Goal: Task Accomplishment & Management: Complete application form

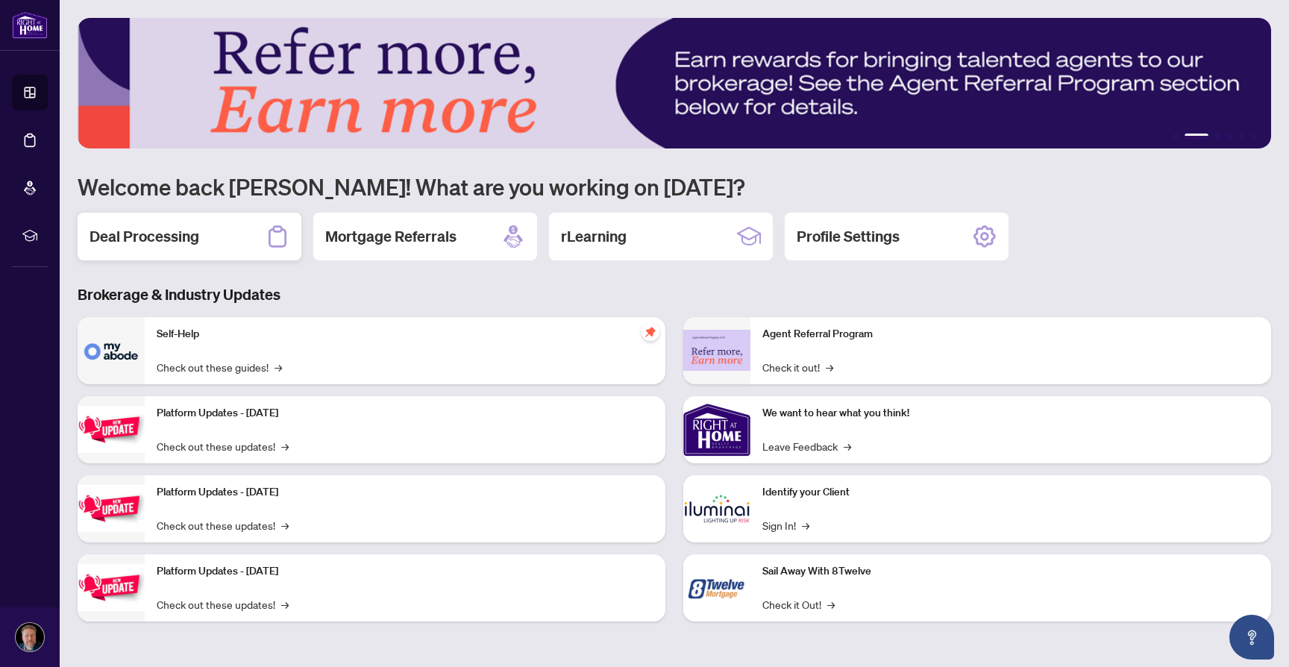
click at [181, 233] on h2 "Deal Processing" at bounding box center [145, 236] width 110 height 21
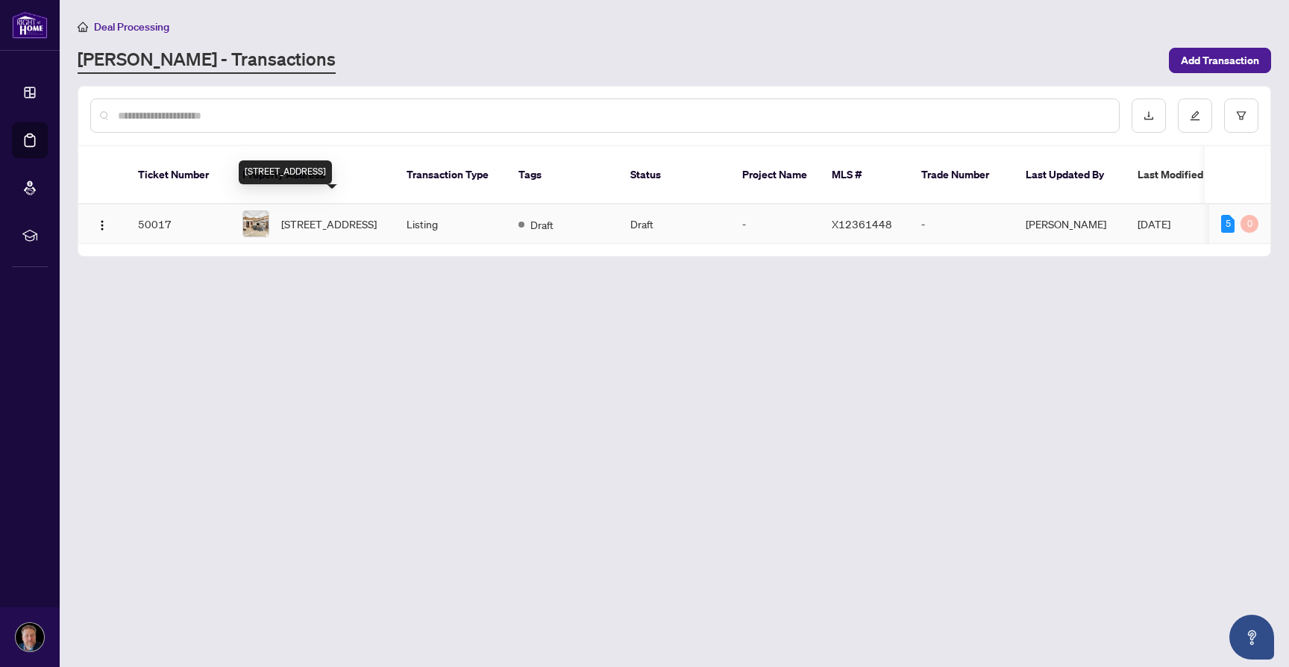
click at [305, 216] on span "[STREET_ADDRESS]" at bounding box center [328, 224] width 95 height 16
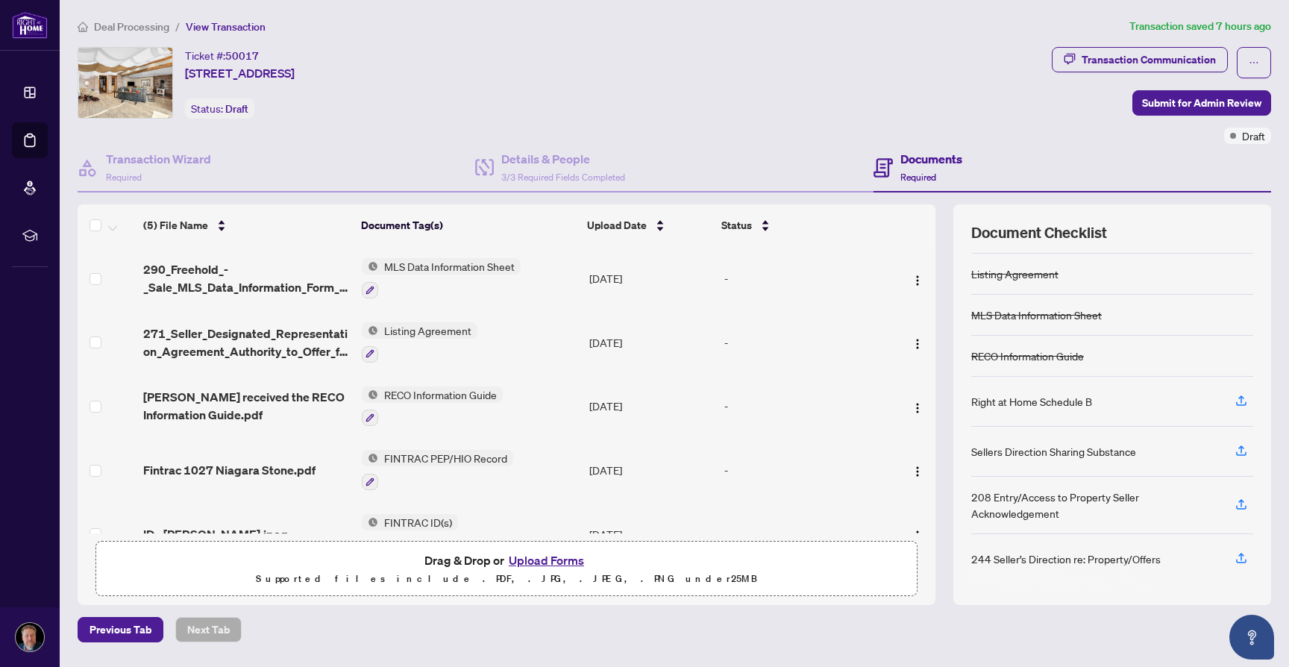
scroll to position [80, 0]
click at [938, 161] on h4 "Documents" at bounding box center [931, 159] width 62 height 18
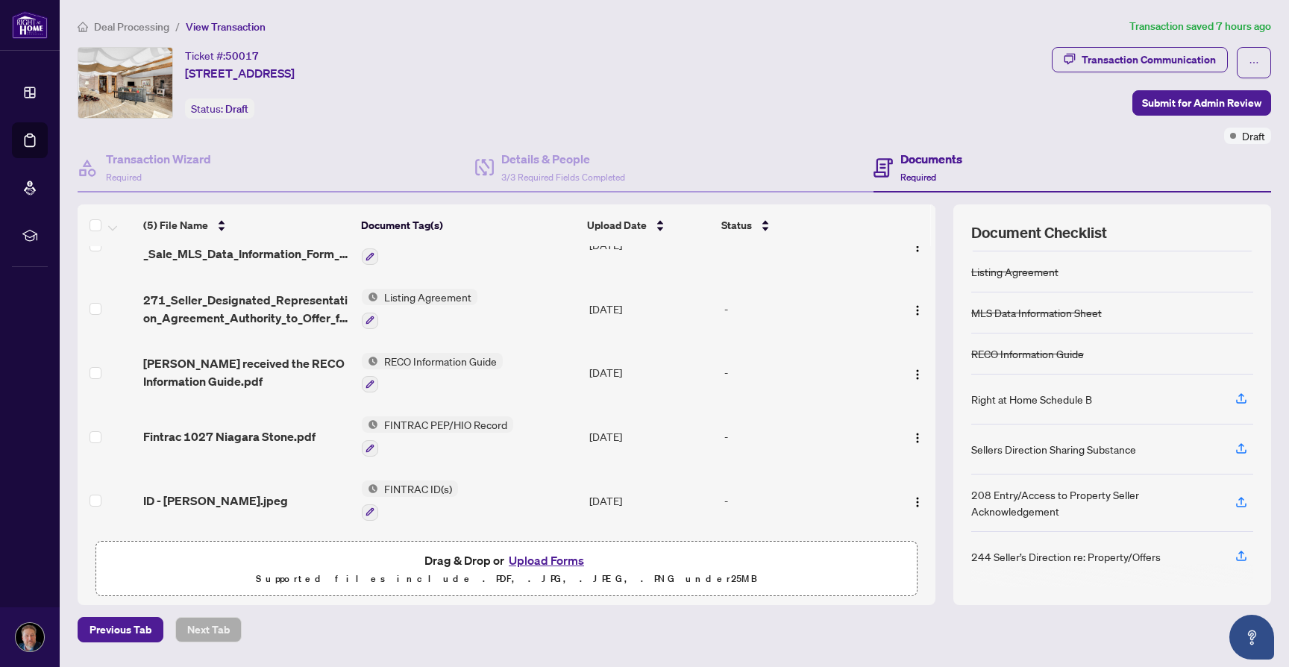
scroll to position [0, 0]
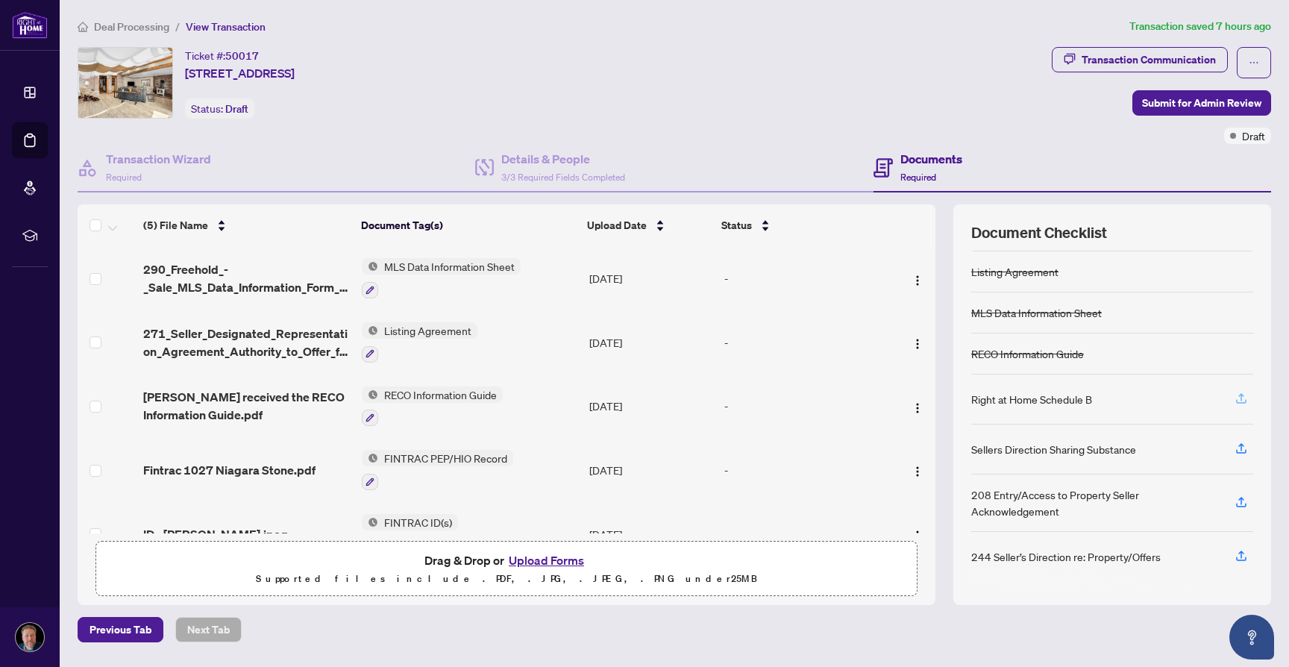
click at [1241, 398] on icon "button" at bounding box center [1241, 398] width 13 height 13
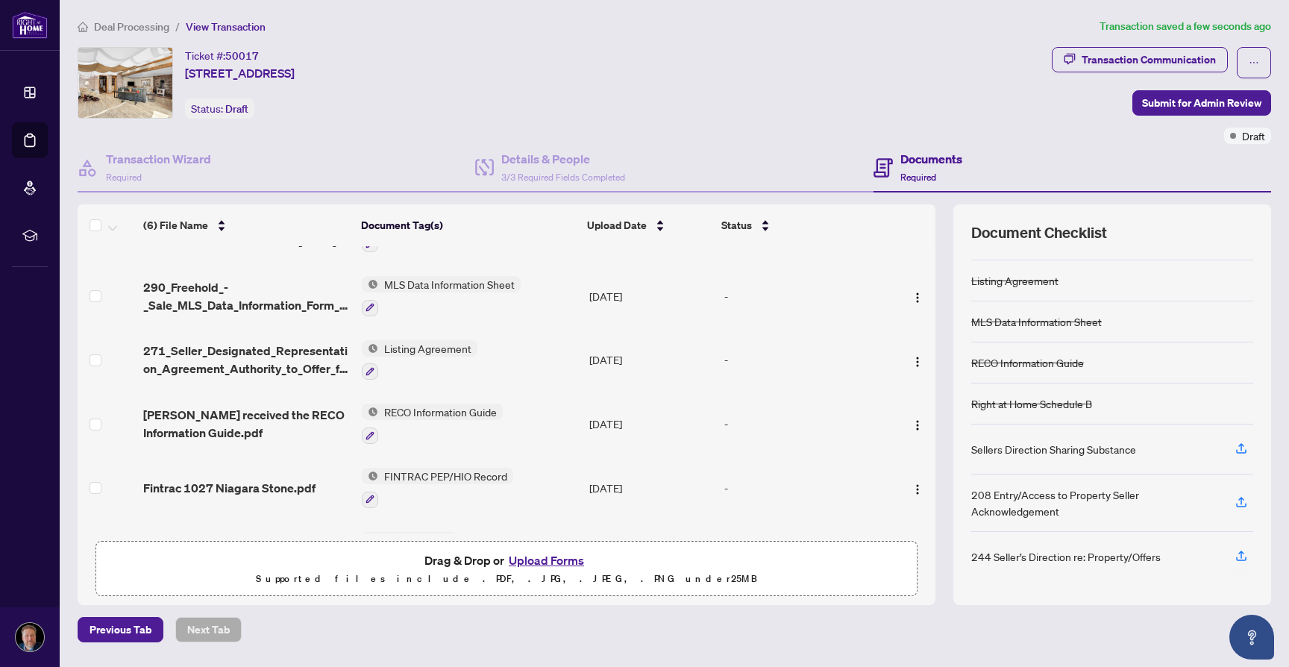
scroll to position [98, 0]
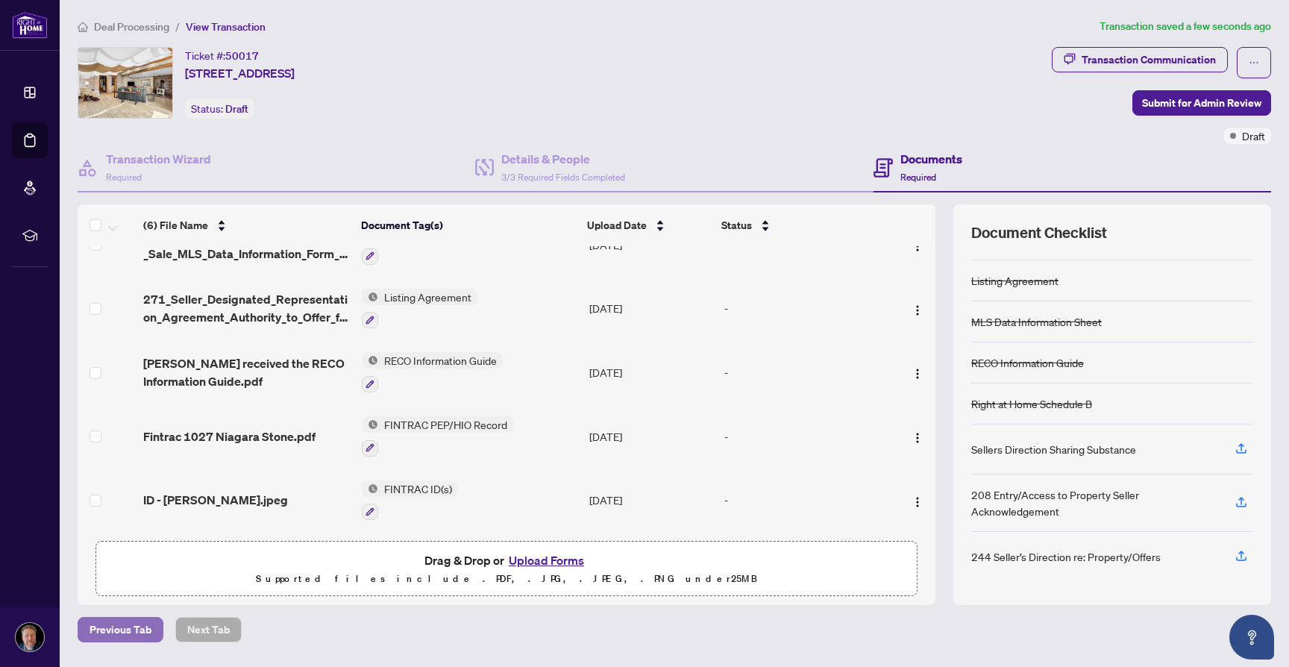
click at [121, 627] on span "Previous Tab" at bounding box center [121, 630] width 62 height 24
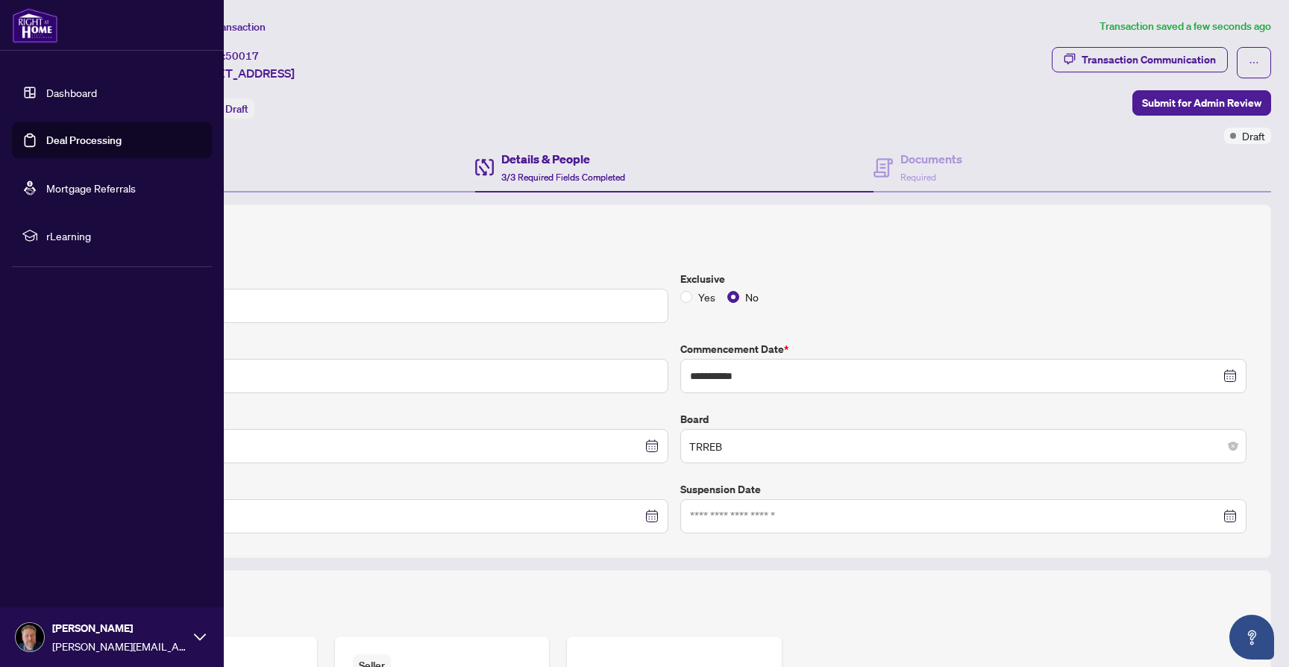
click at [97, 96] on link "Dashboard" at bounding box center [71, 92] width 51 height 13
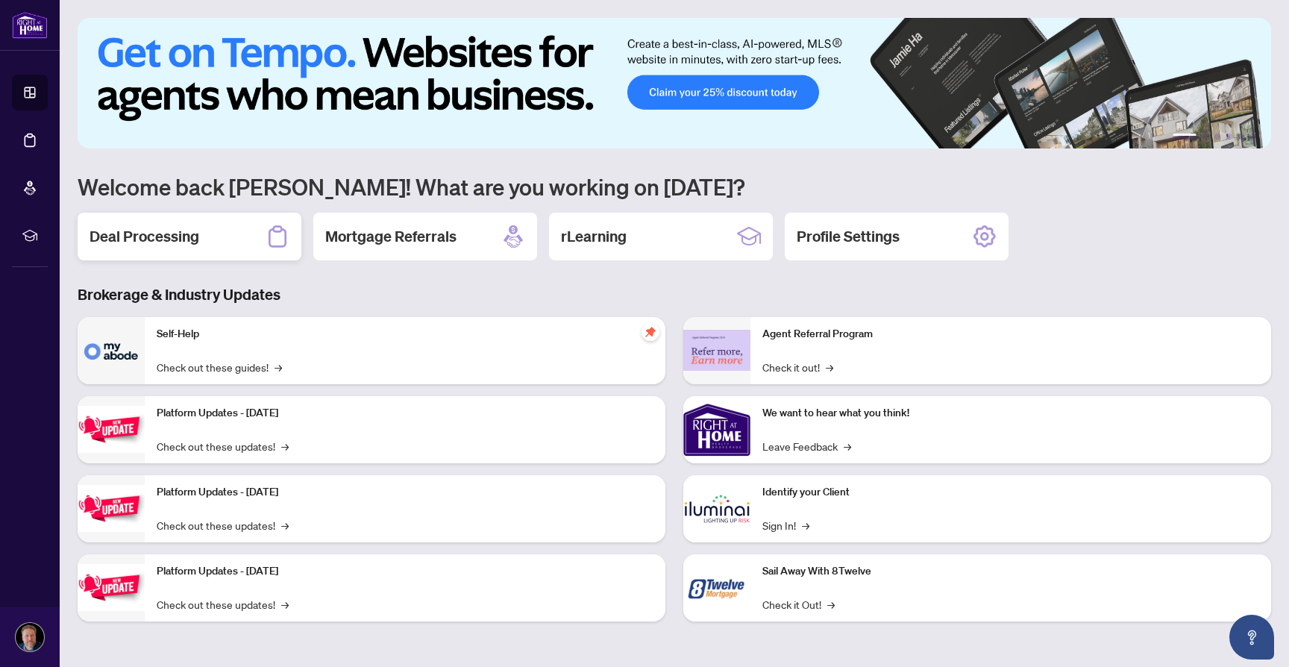
click at [233, 236] on div "Deal Processing" at bounding box center [190, 237] width 224 height 48
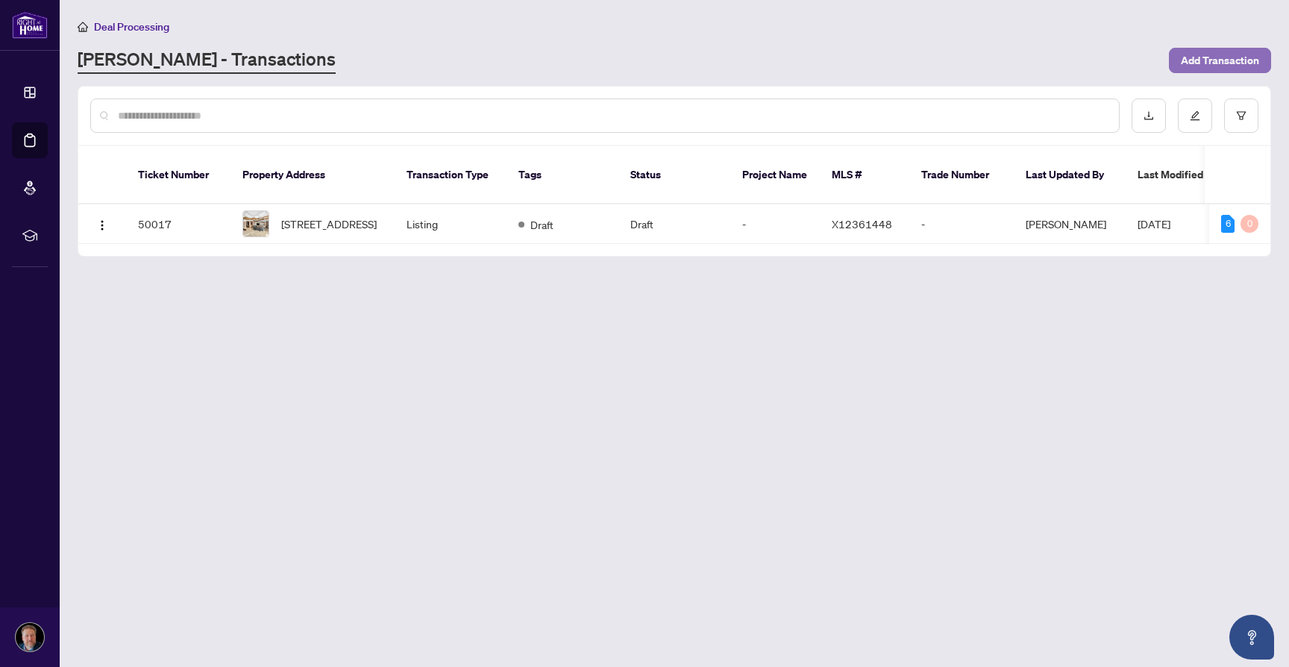
click at [1214, 64] on span "Add Transaction" at bounding box center [1220, 60] width 78 height 24
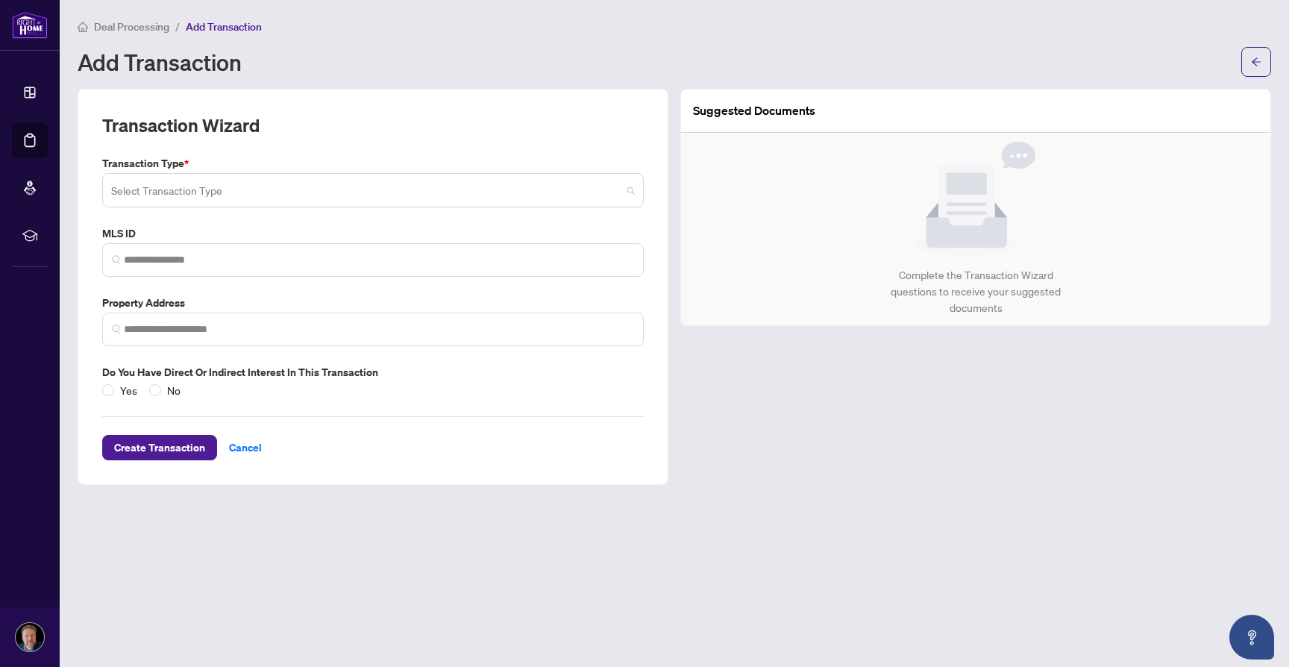
click at [371, 197] on input "search" at bounding box center [366, 192] width 510 height 33
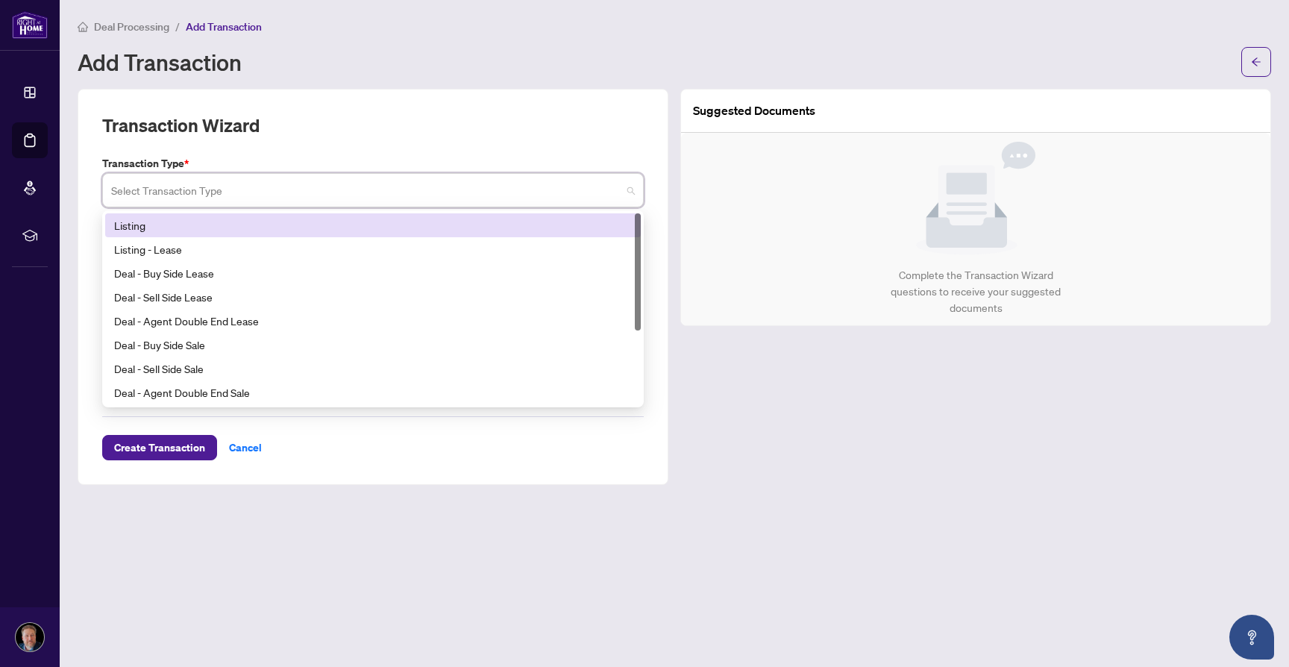
click at [166, 219] on div "Listing" at bounding box center [373, 225] width 518 height 16
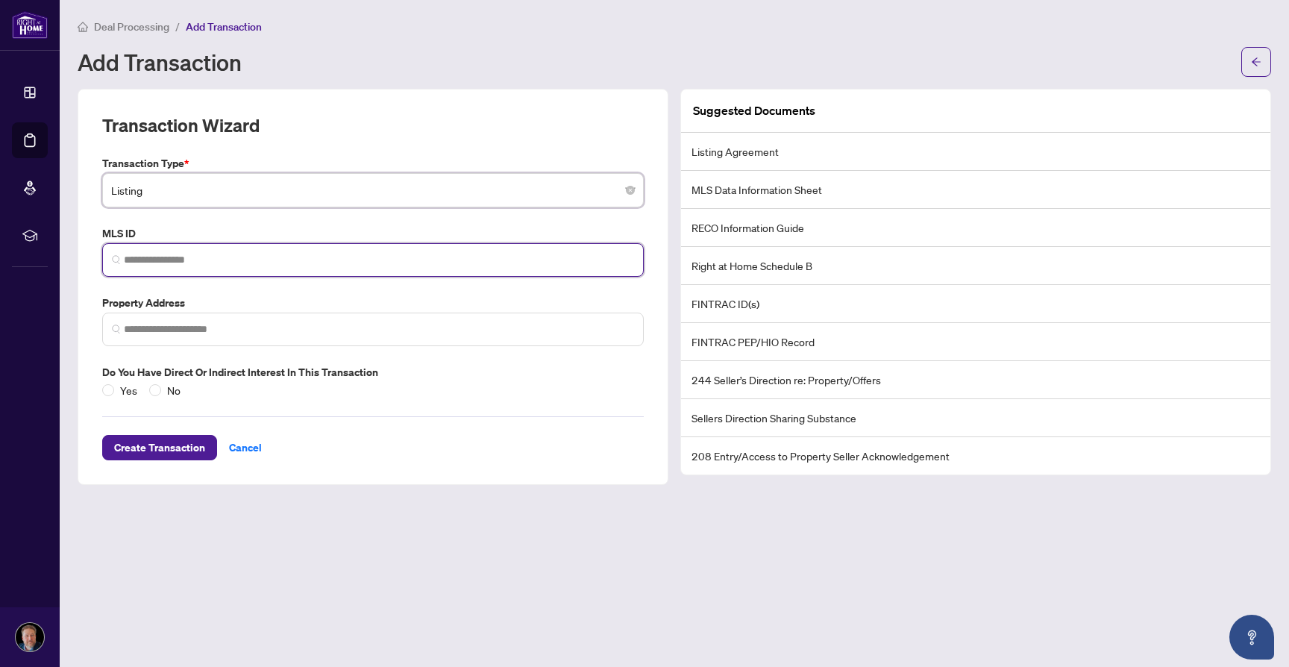
click at [205, 265] on input "search" at bounding box center [379, 260] width 510 height 16
paste input "*********"
type input "*********"
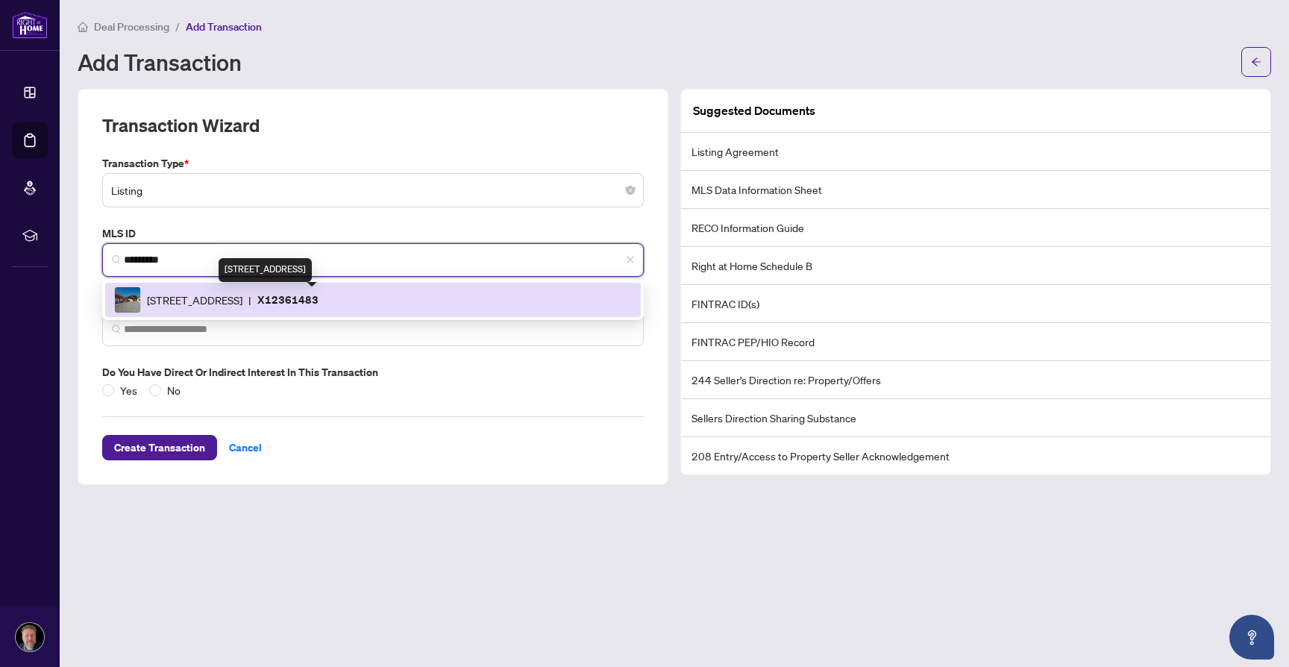
click at [231, 301] on span "[STREET_ADDRESS]" at bounding box center [194, 300] width 95 height 16
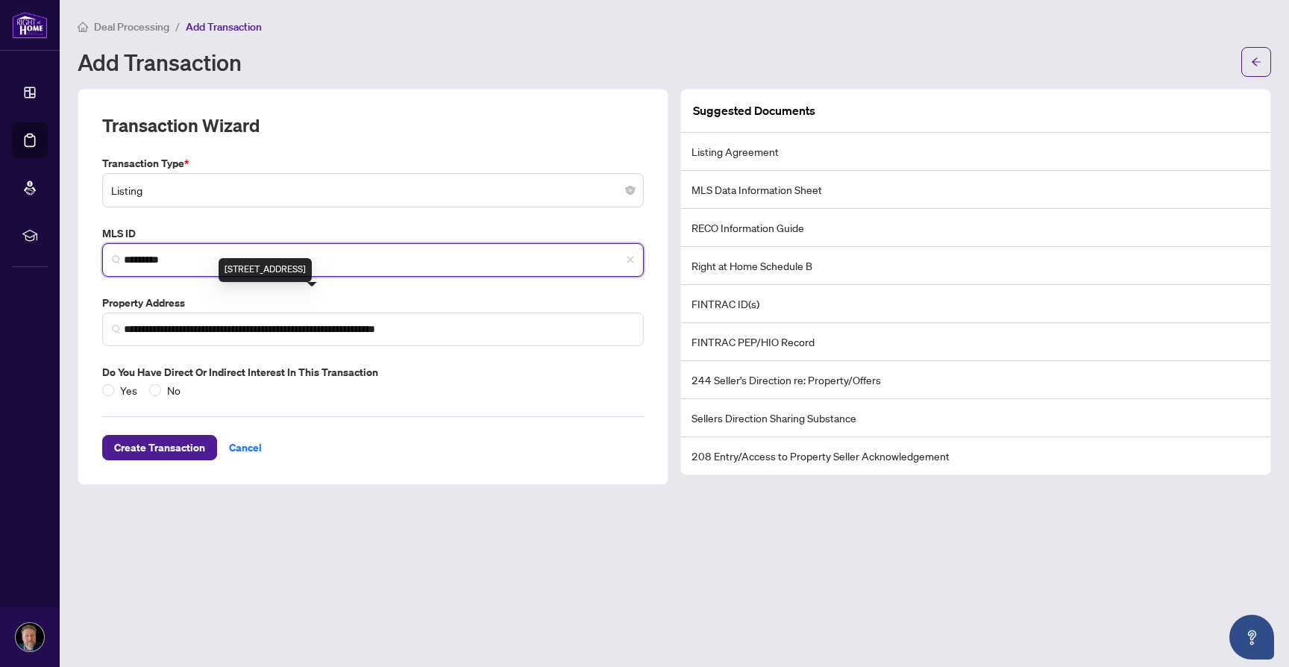
type input "**********"
type input "*********"
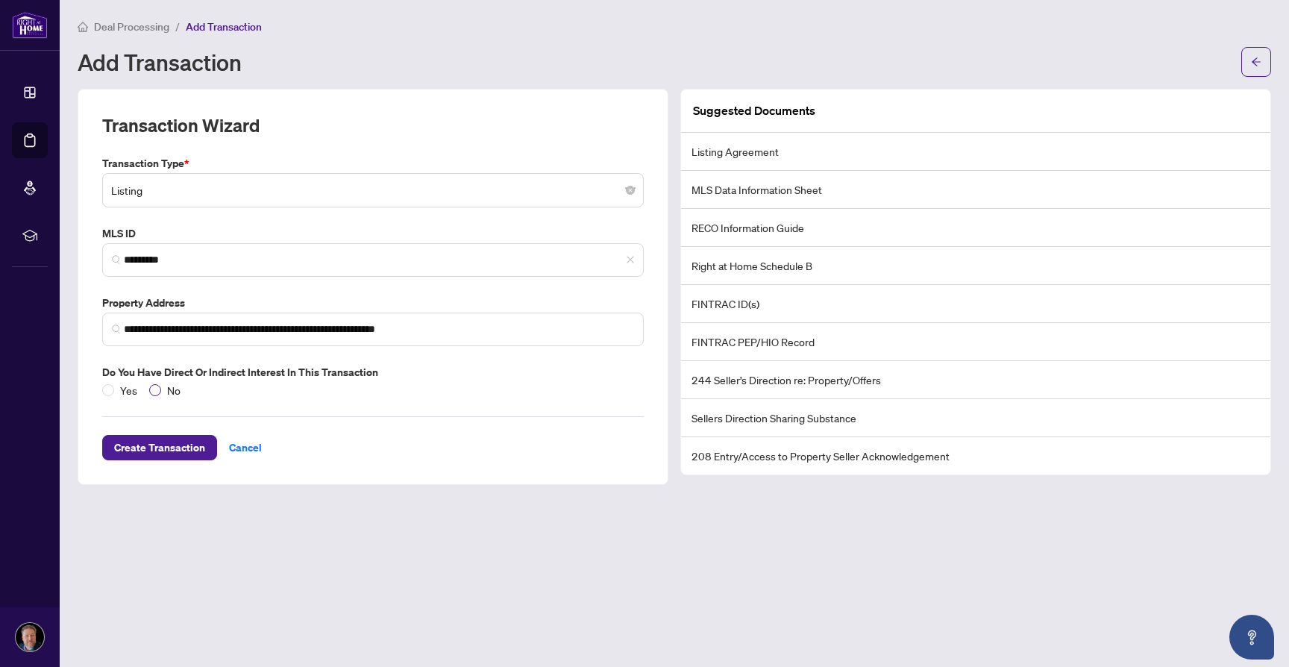
click at [164, 391] on span "No" at bounding box center [173, 390] width 25 height 16
click at [178, 445] on span "Create Transaction" at bounding box center [159, 448] width 91 height 24
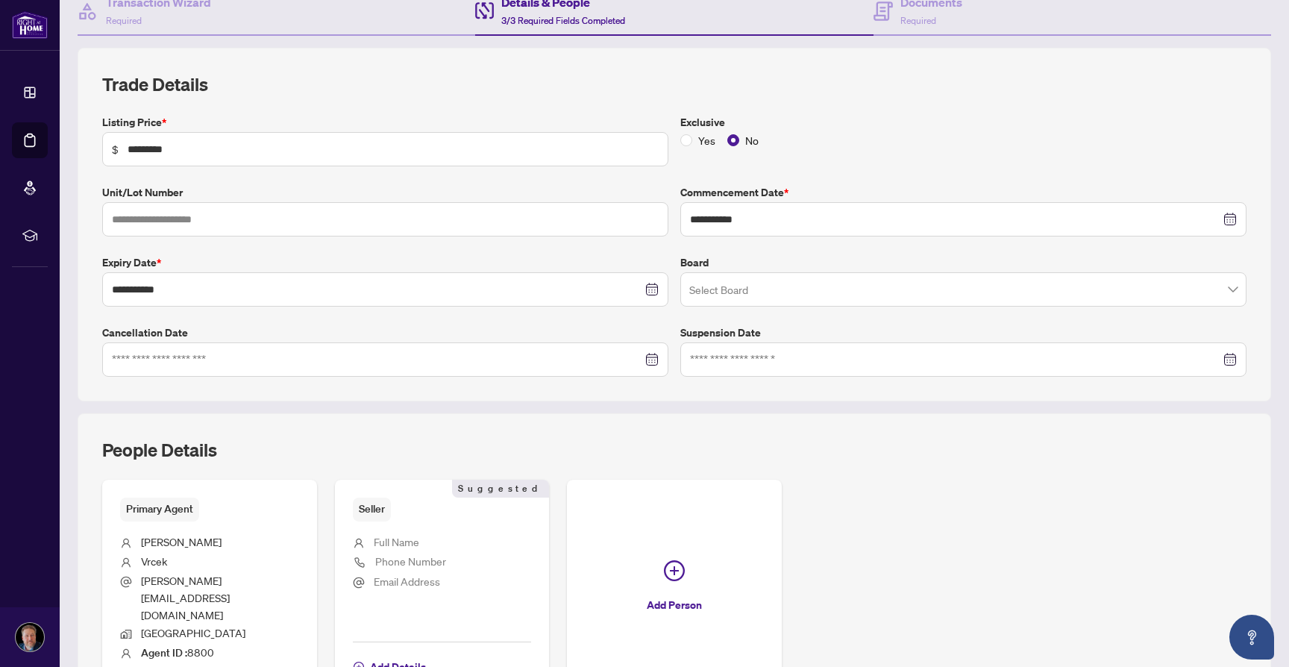
scroll to position [233, 0]
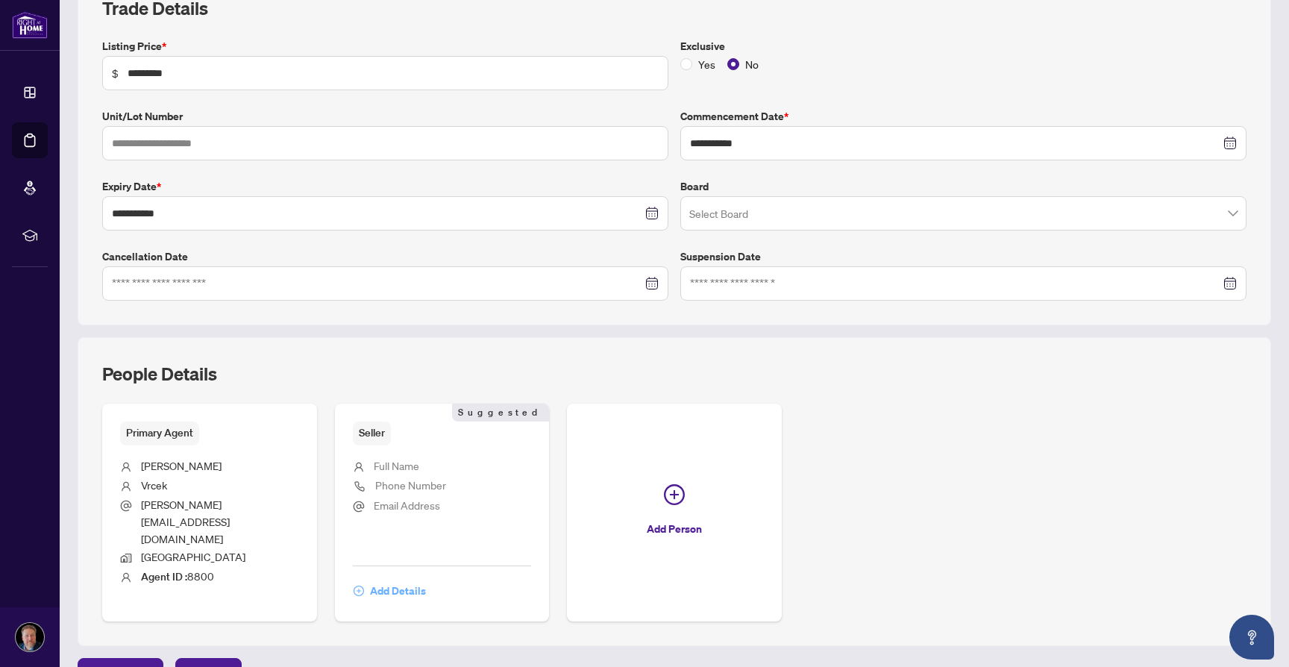
click at [393, 579] on span "Add Details" at bounding box center [398, 591] width 56 height 24
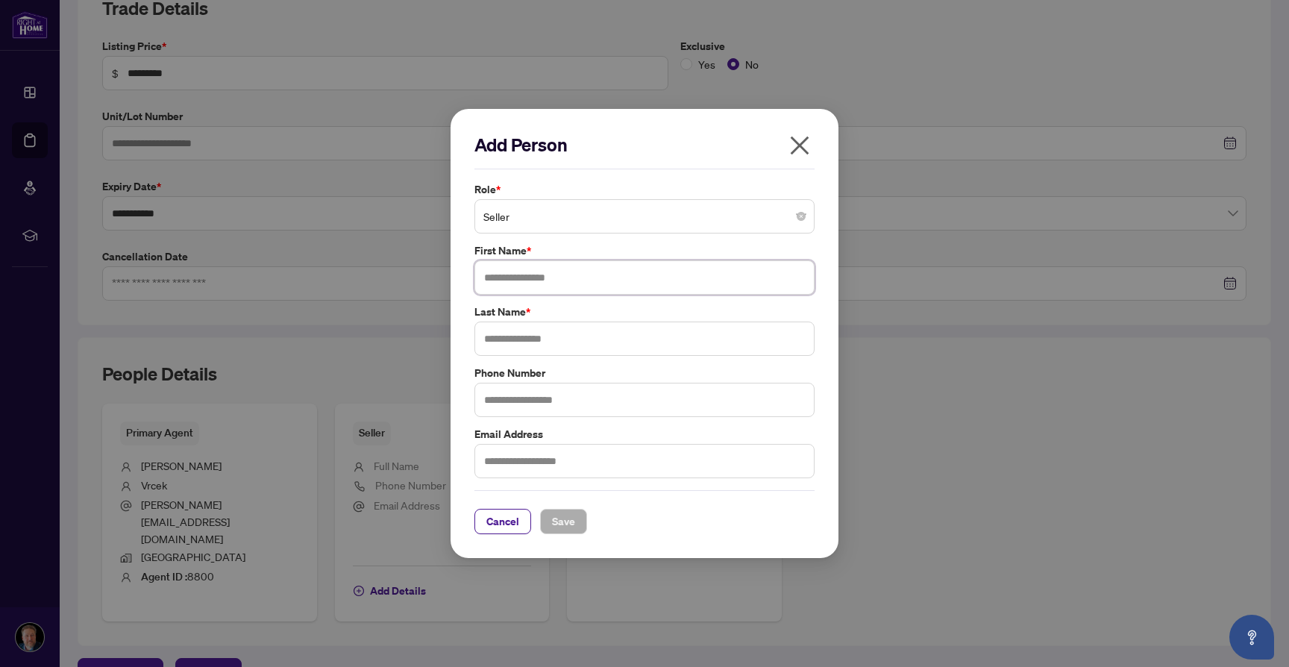
click at [536, 268] on input "text" at bounding box center [644, 277] width 340 height 34
type input "*"
type input "****"
type input "******"
type input "**********"
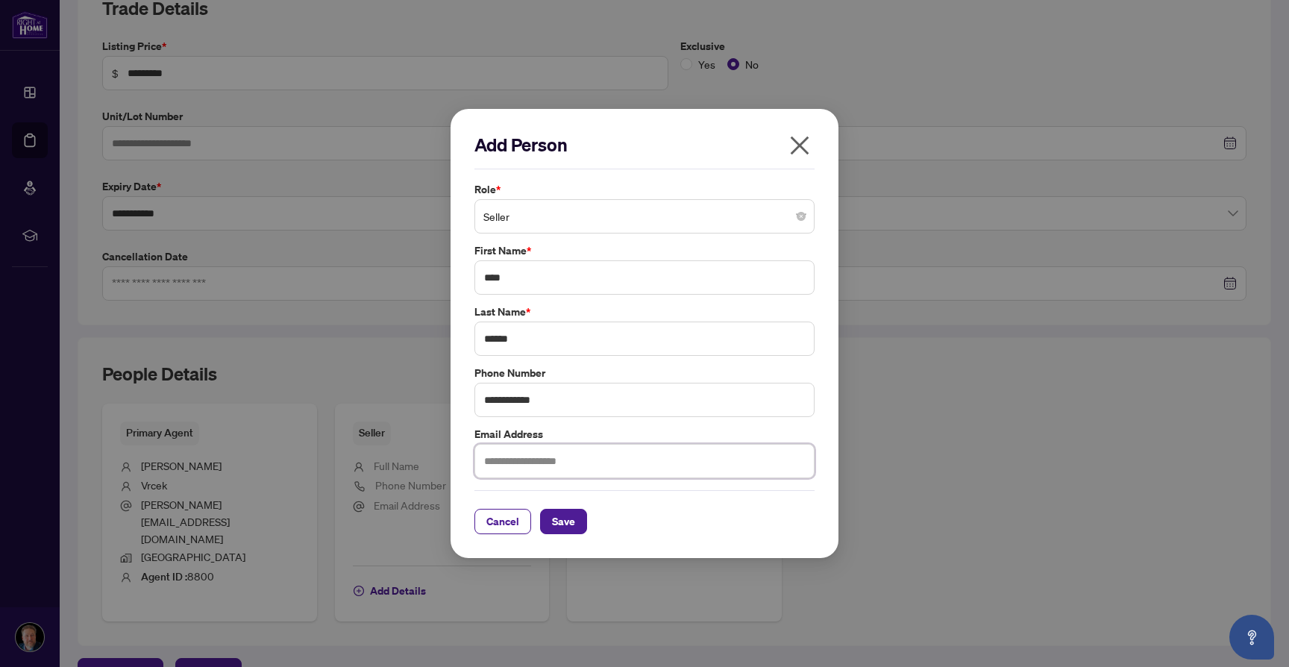
paste input "**********"
type input "**********"
click at [574, 524] on button "Save" at bounding box center [563, 521] width 47 height 25
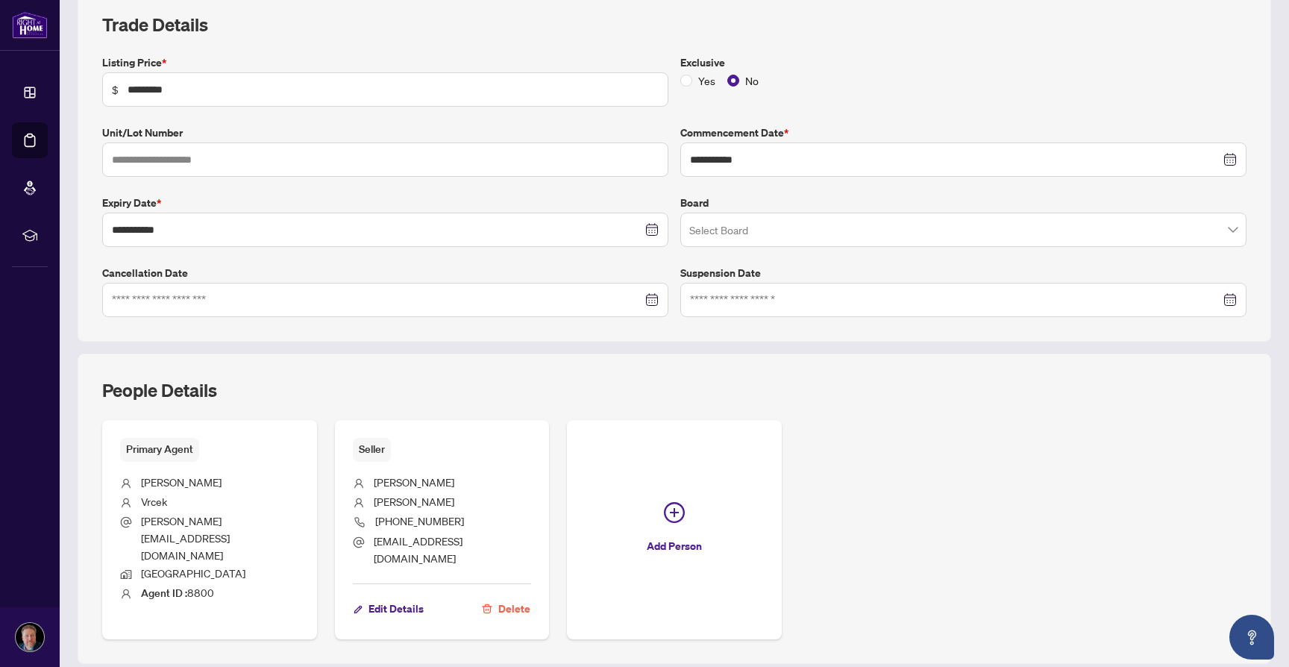
scroll to position [252, 0]
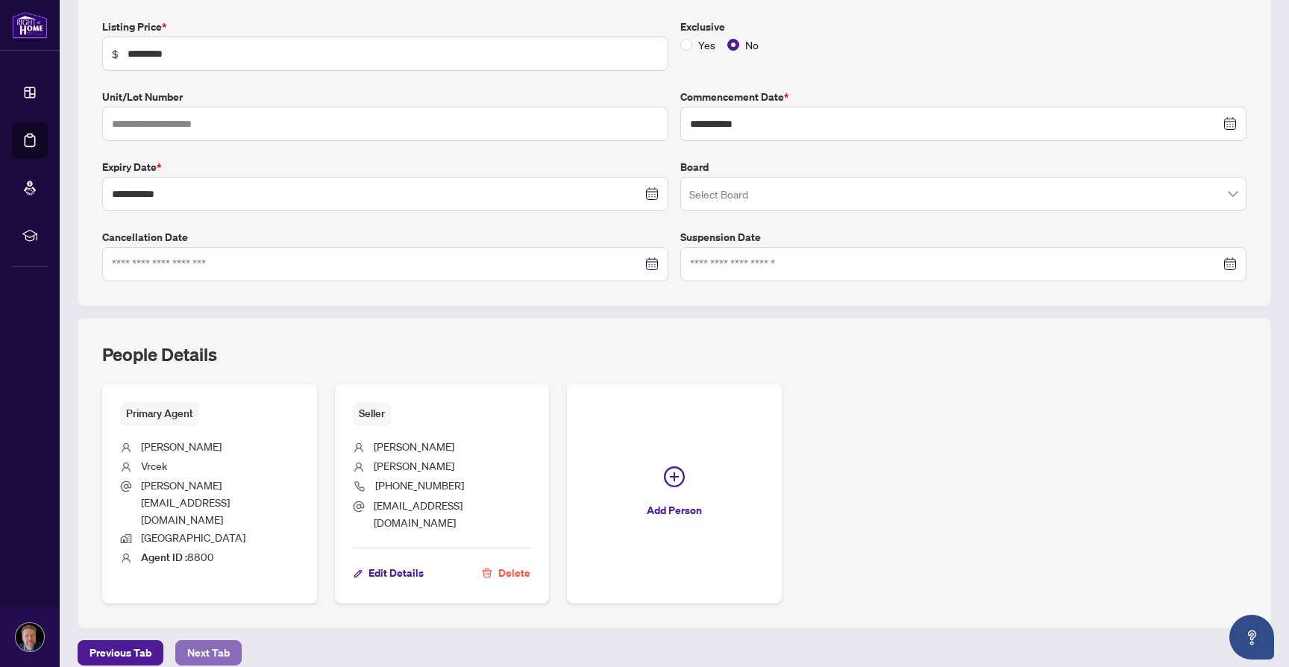
click at [230, 640] on button "Next Tab" at bounding box center [208, 652] width 66 height 25
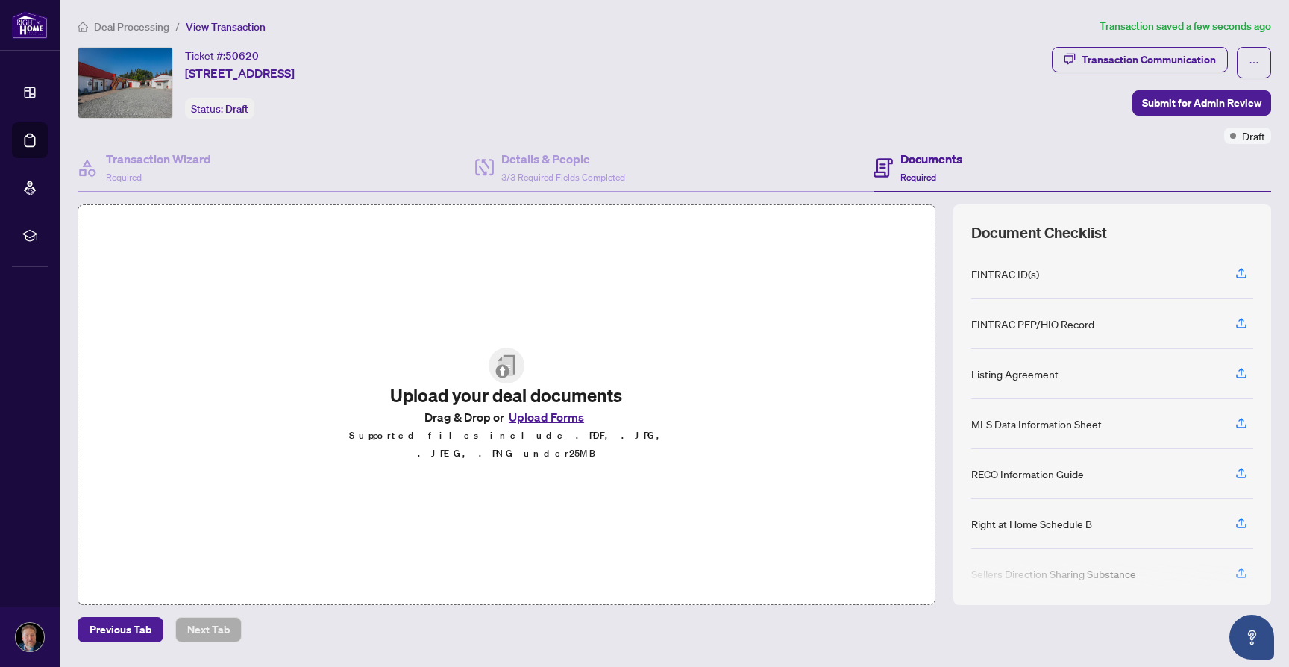
click at [1011, 372] on div "Listing Agreement" at bounding box center [1014, 374] width 87 height 16
click at [1240, 372] on icon "button" at bounding box center [1241, 372] width 13 height 13
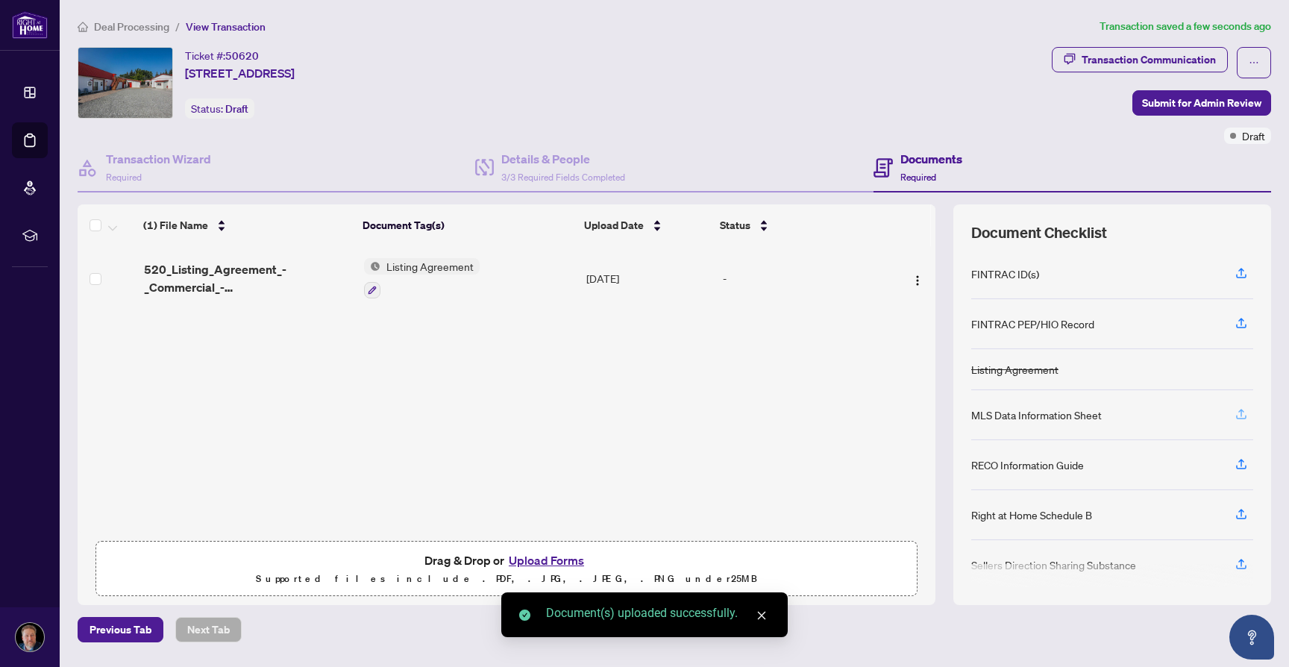
click at [1240, 411] on icon "button" at bounding box center [1241, 413] width 13 height 13
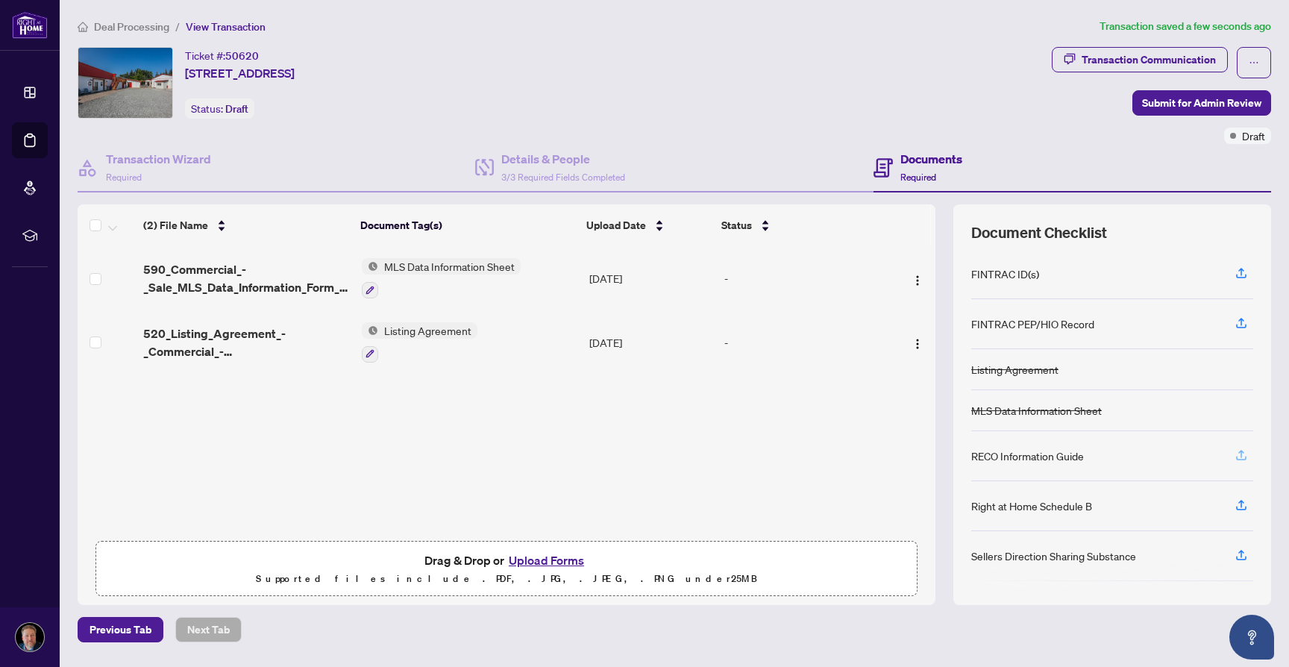
click at [1247, 457] on icon "button" at bounding box center [1241, 454] width 13 height 13
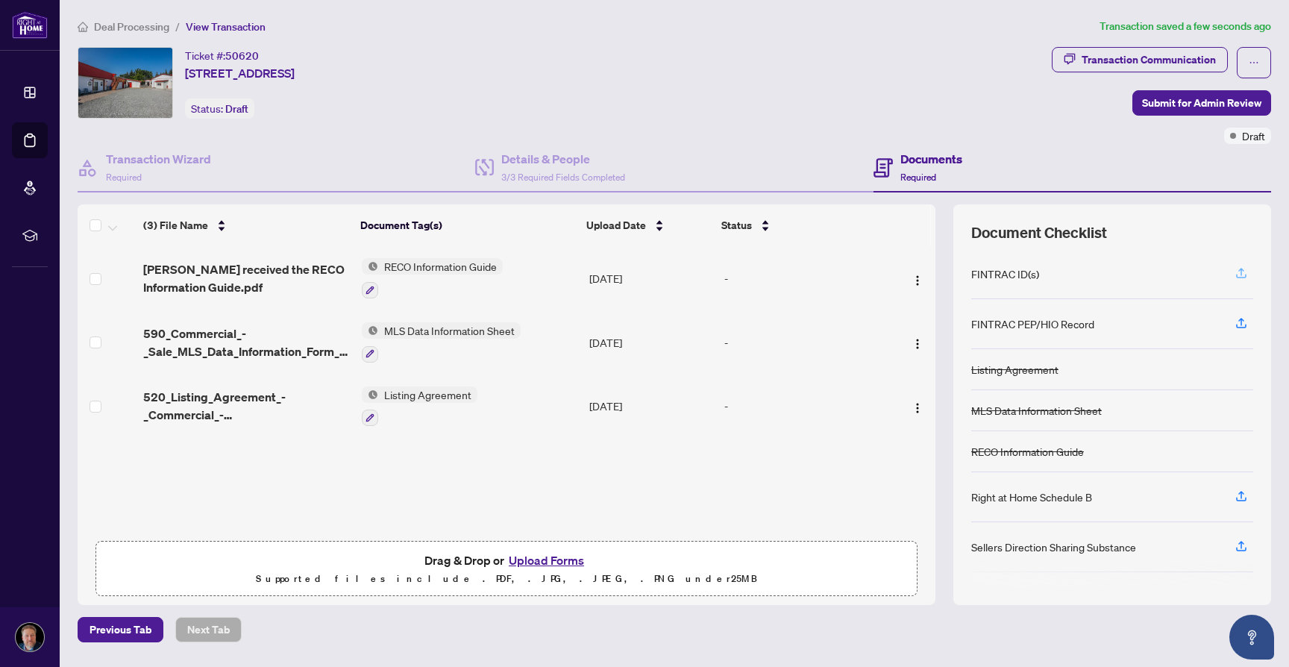
click at [1240, 276] on icon "button" at bounding box center [1241, 276] width 10 height 4
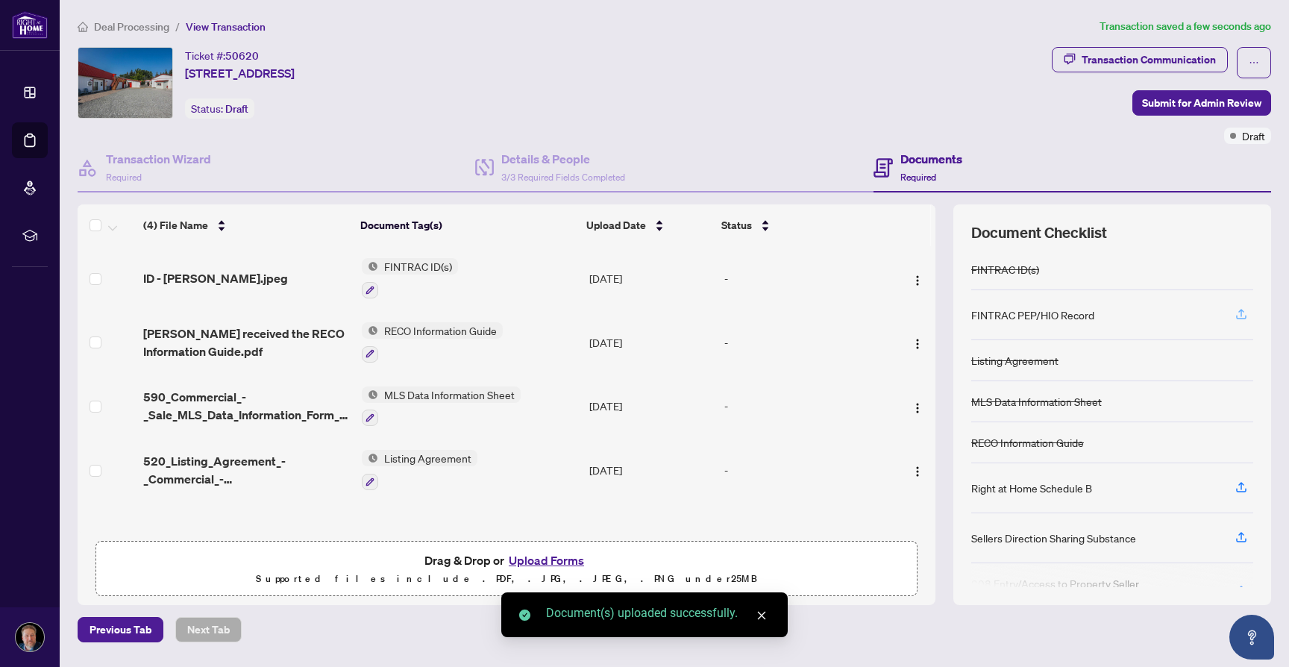
click at [1239, 312] on icon "button" at bounding box center [1241, 313] width 13 height 13
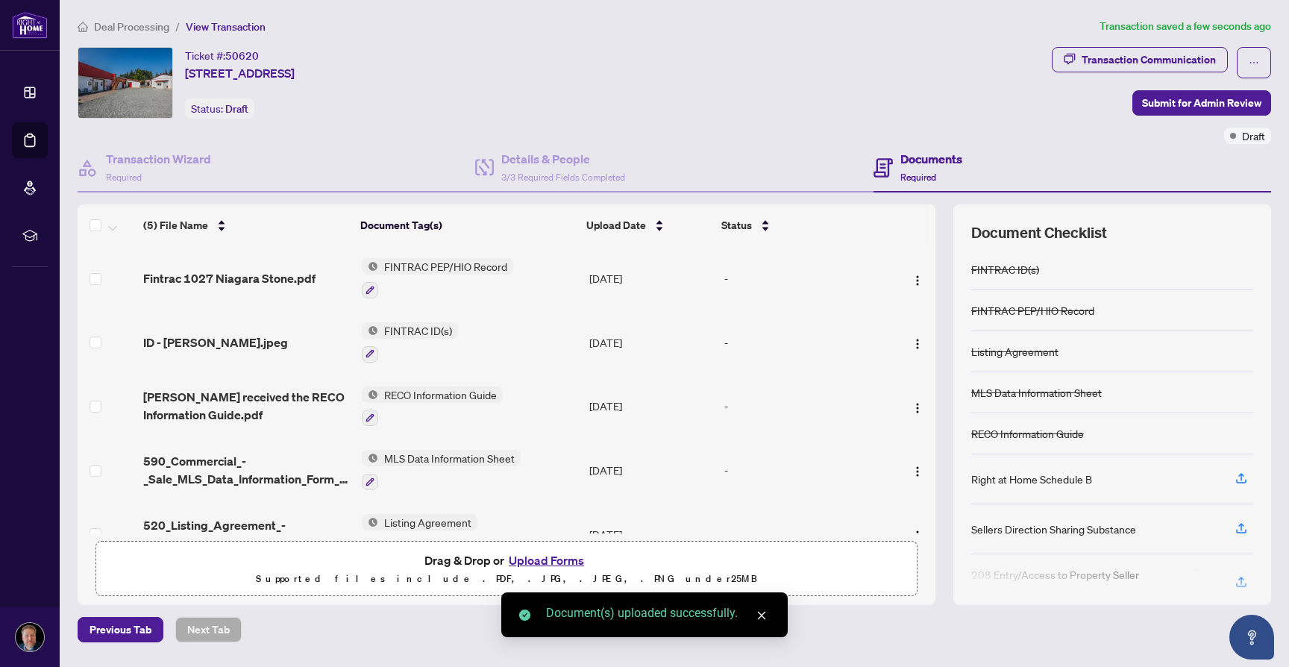
scroll to position [80, 0]
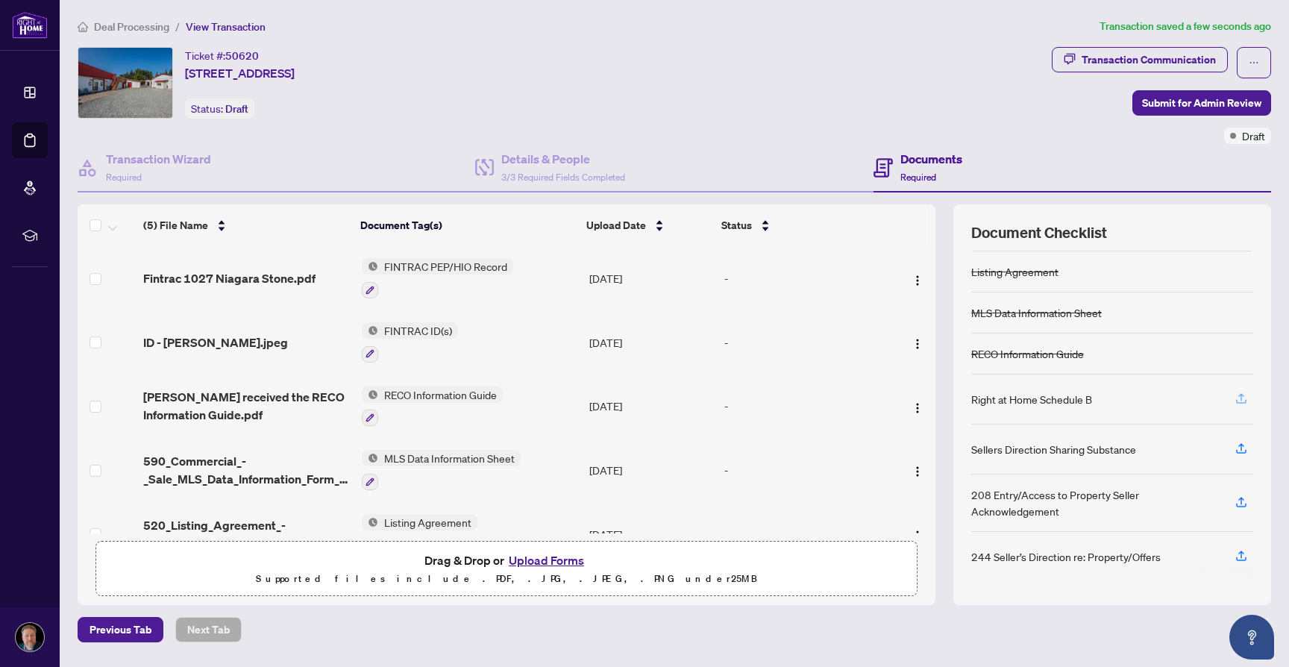
click at [1243, 395] on icon "button" at bounding box center [1241, 398] width 13 height 13
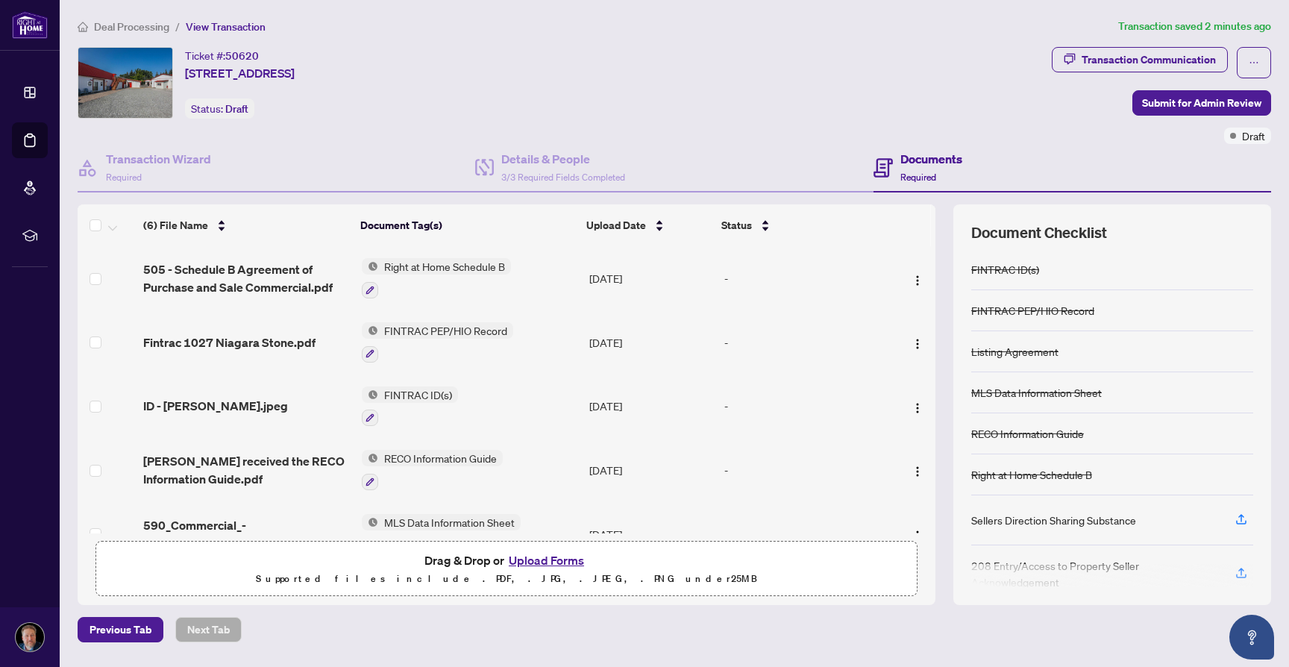
scroll to position [71, 0]
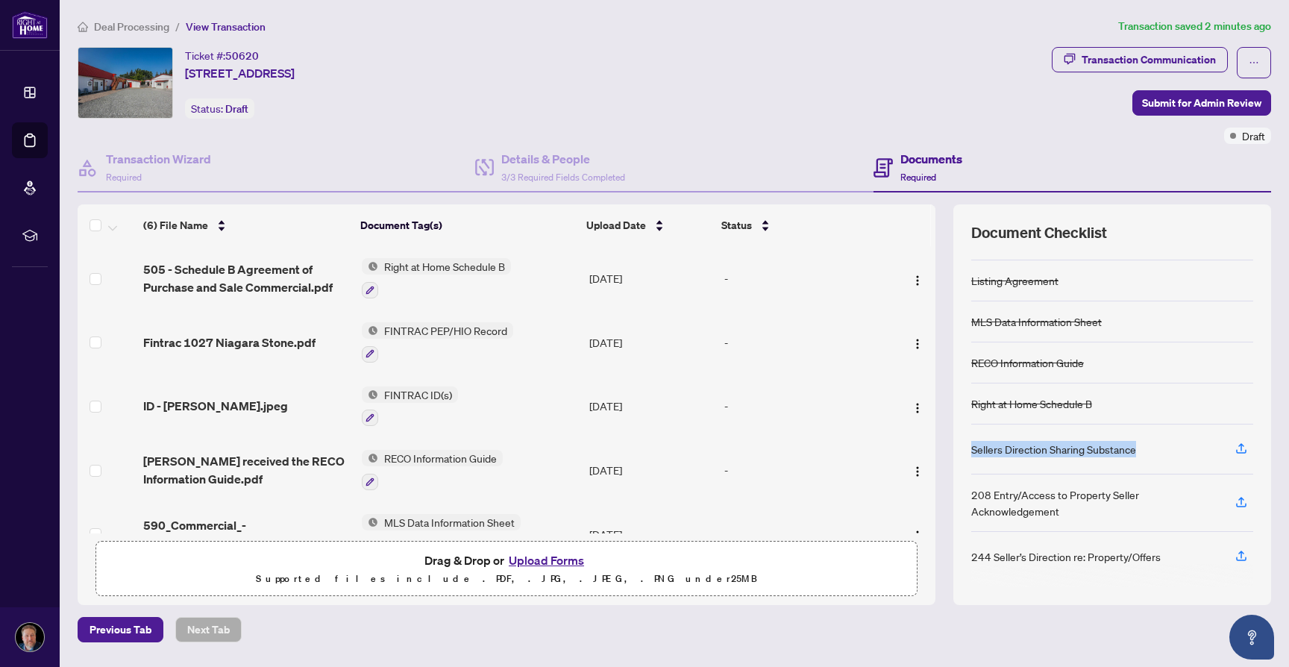
drag, startPoint x: 1139, startPoint y: 448, endPoint x: 971, endPoint y: 446, distance: 168.6
click at [971, 446] on div "Document Checklist FINTRAC ID(s) FINTRAC PEP/HIO Record Listing Agreement MLS D…" at bounding box center [1112, 404] width 318 height 400
copy div "Sellers Direction Sharing Substance"
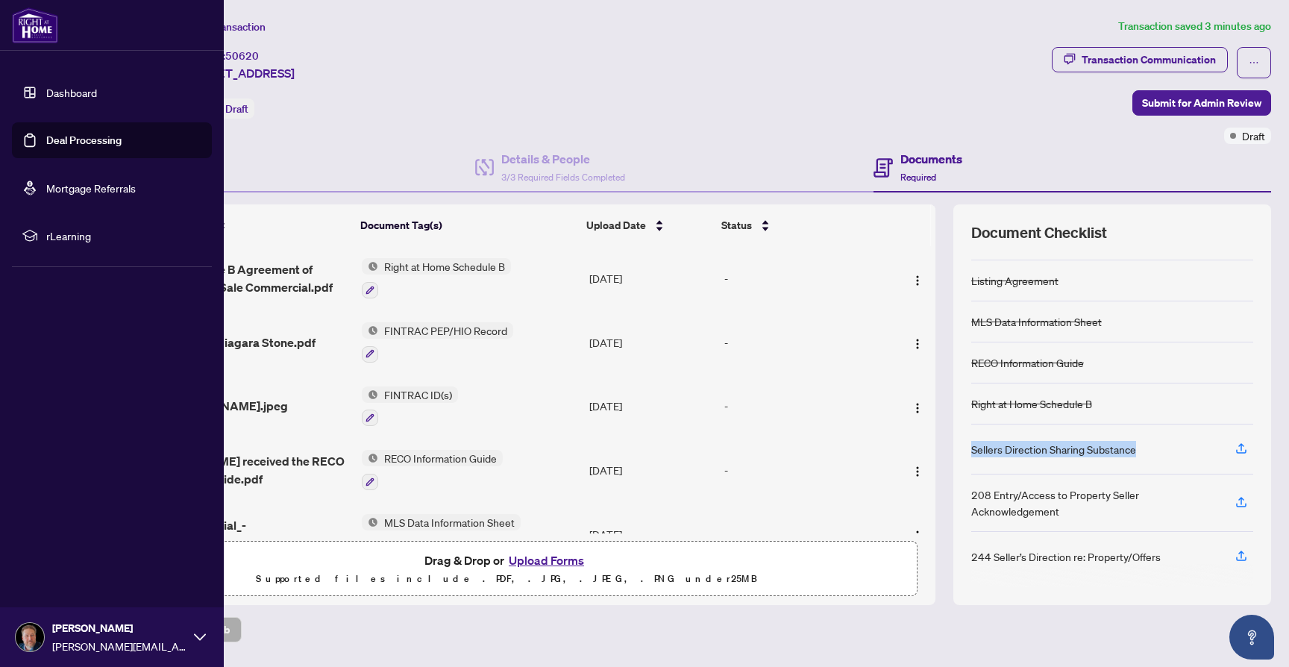
click at [46, 86] on link "Dashboard" at bounding box center [71, 92] width 51 height 13
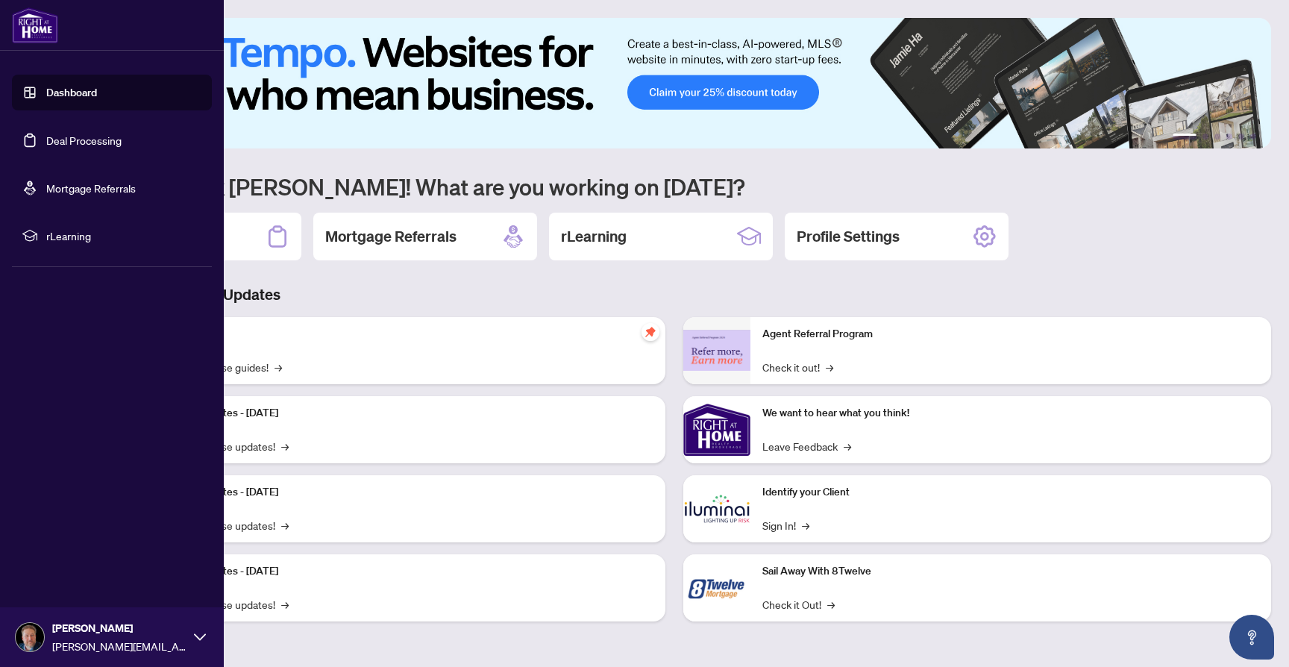
click at [66, 140] on link "Deal Processing" at bounding box center [83, 140] width 75 height 13
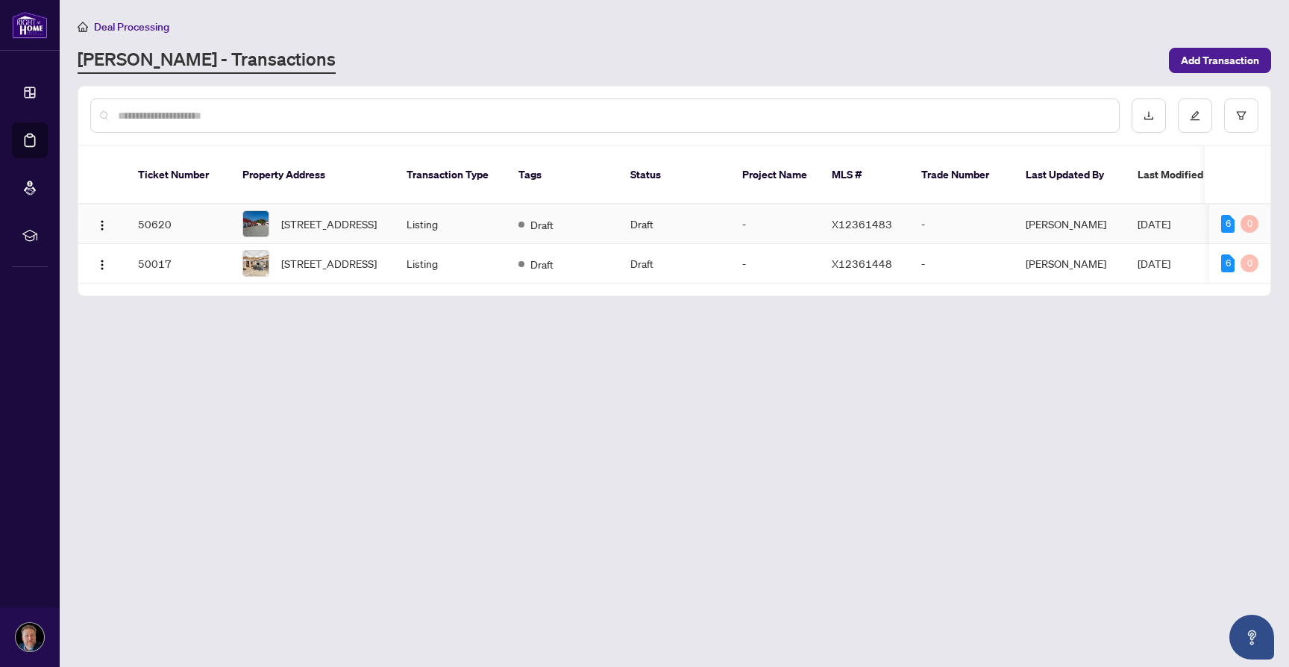
click at [1170, 217] on span "[DATE]" at bounding box center [1154, 223] width 33 height 13
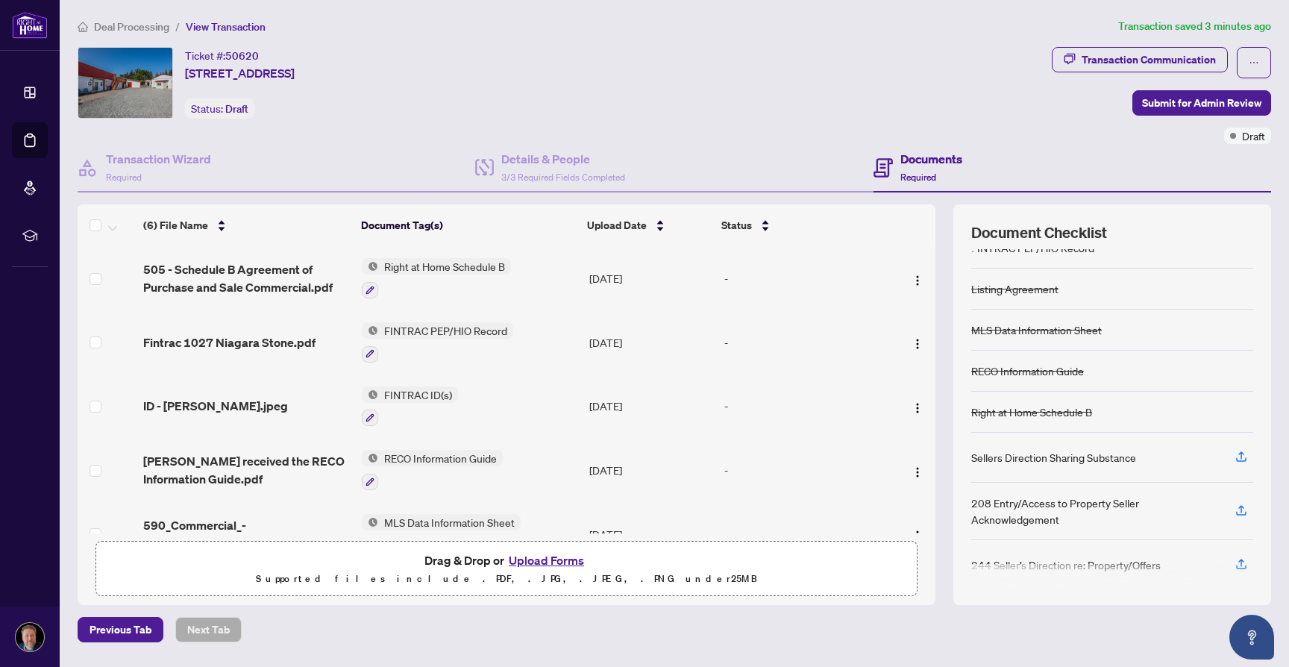
scroll to position [71, 0]
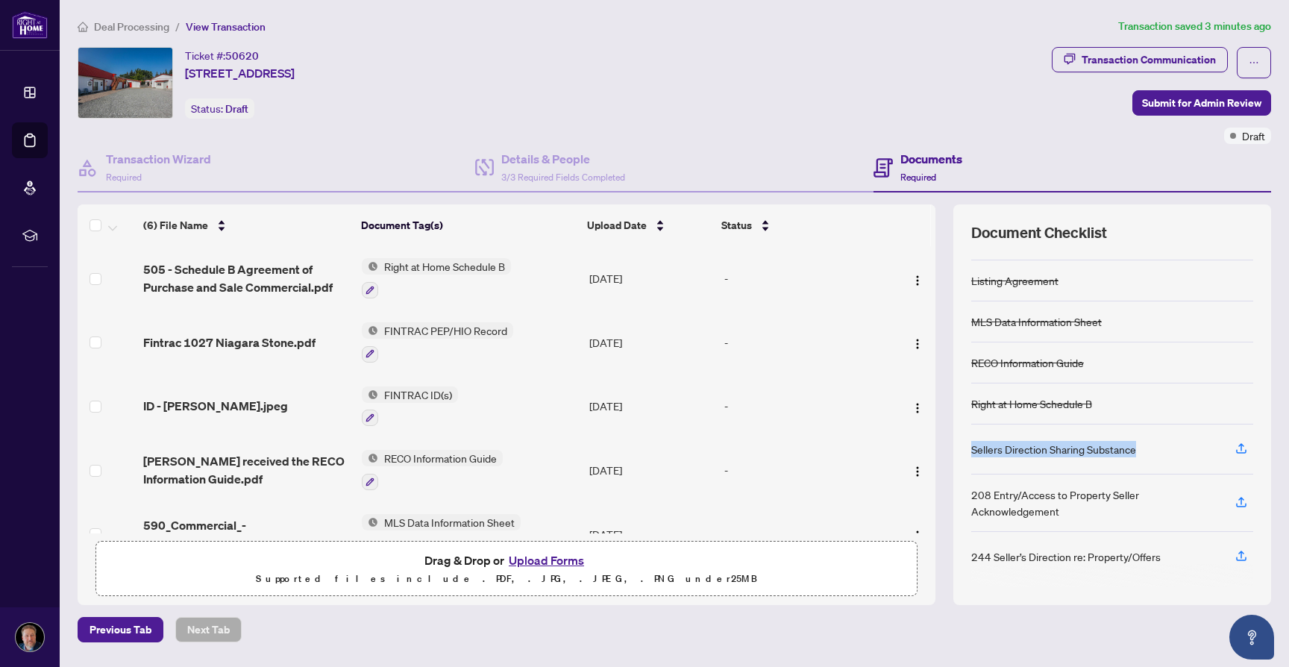
drag, startPoint x: 1142, startPoint y: 446, endPoint x: 970, endPoint y: 453, distance: 172.5
click at [970, 453] on div "Document Checklist FINTRAC ID(s) FINTRAC PEP/HIO Record Listing Agreement MLS D…" at bounding box center [1112, 404] width 318 height 400
click at [950, 462] on div "(6) File Name Document Tag(s) Upload Date Status 505 - Schedule B Agreement of …" at bounding box center [675, 404] width 1194 height 400
drag, startPoint x: 993, startPoint y: 446, endPoint x: 1165, endPoint y: 561, distance: 206.5
click at [1165, 561] on div "FINTRAC ID(s) FINTRAC PEP/HIO Record Listing Agreement MLS Data Information She…" at bounding box center [1112, 417] width 282 height 337
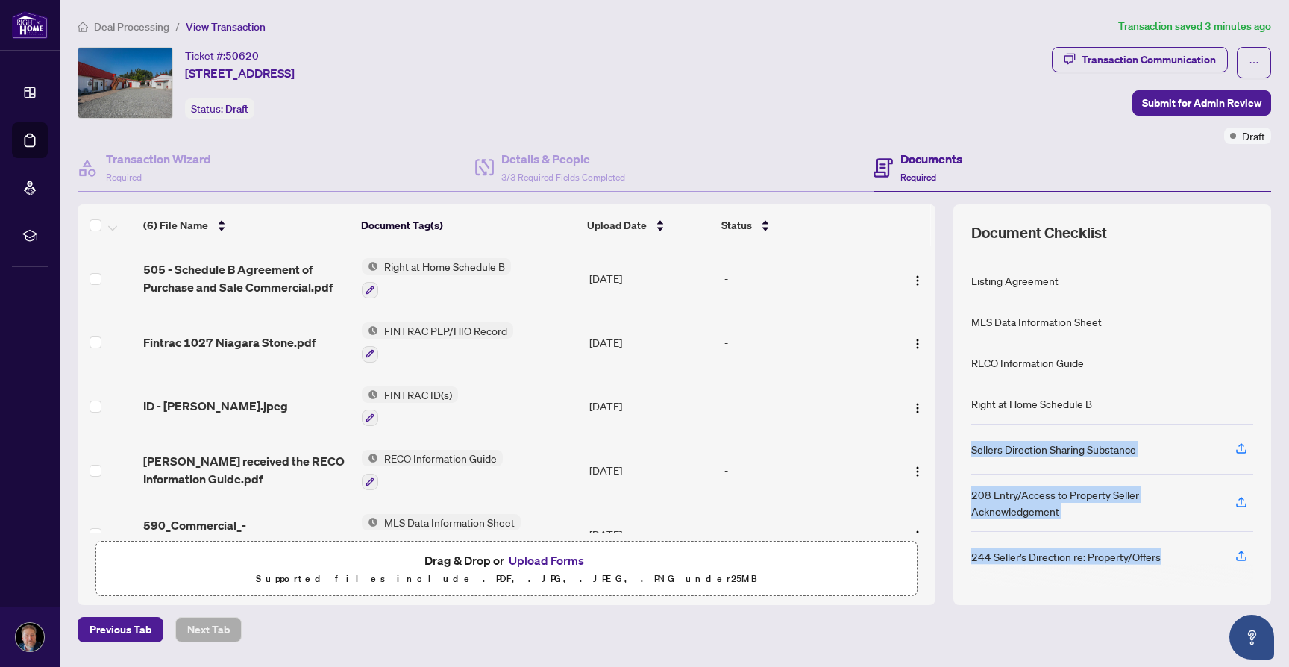
copy div "Sellers Direction Sharing Substance 208 Entry/Access to Property Seller Acknowl…"
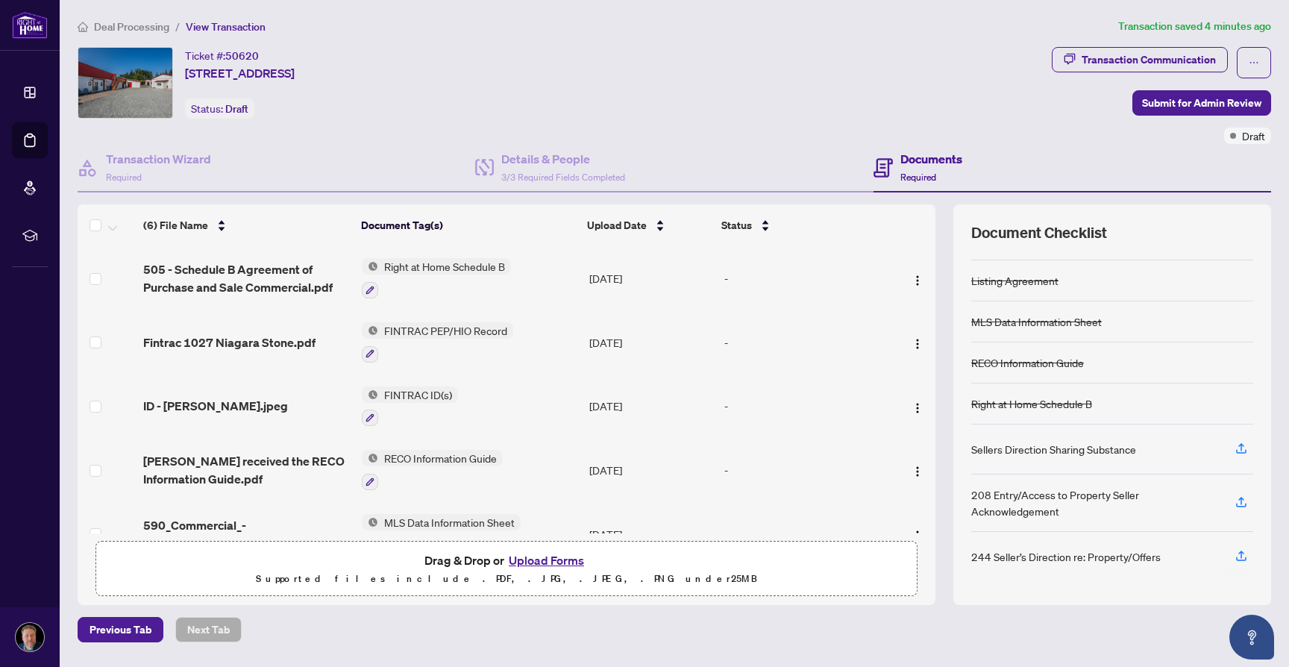
click at [151, 26] on span "Deal Processing" at bounding box center [131, 26] width 75 height 13
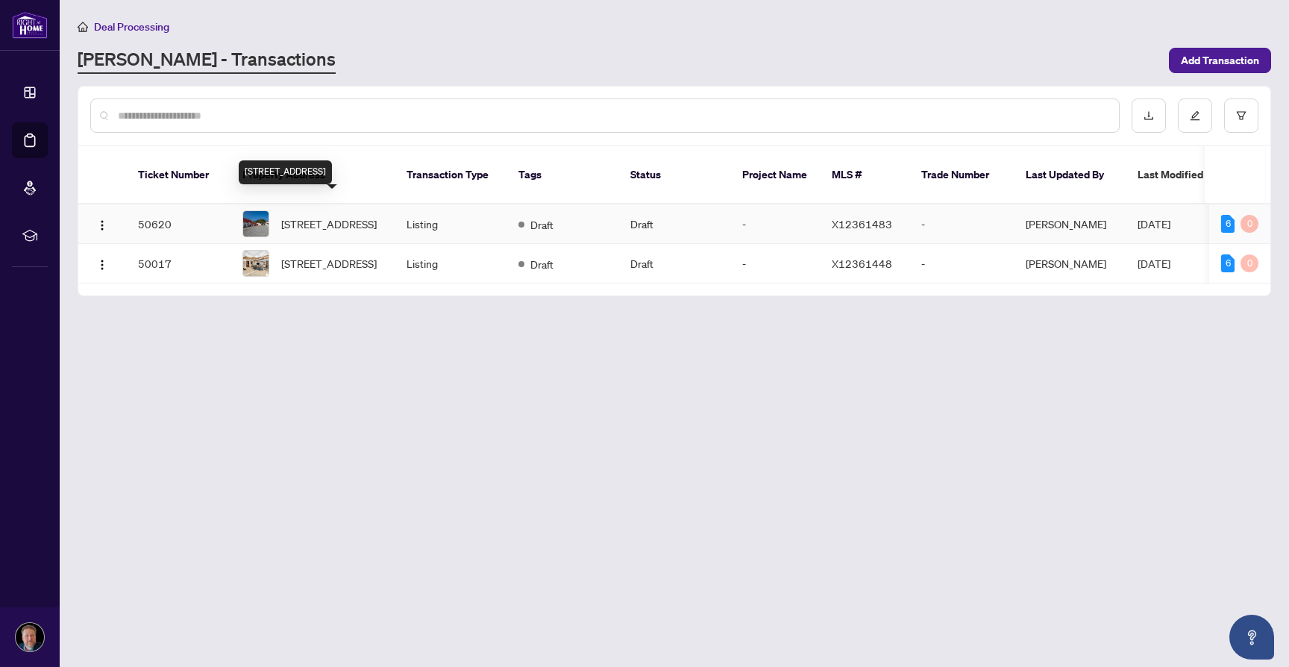
click at [339, 216] on span "[STREET_ADDRESS]" at bounding box center [328, 224] width 95 height 16
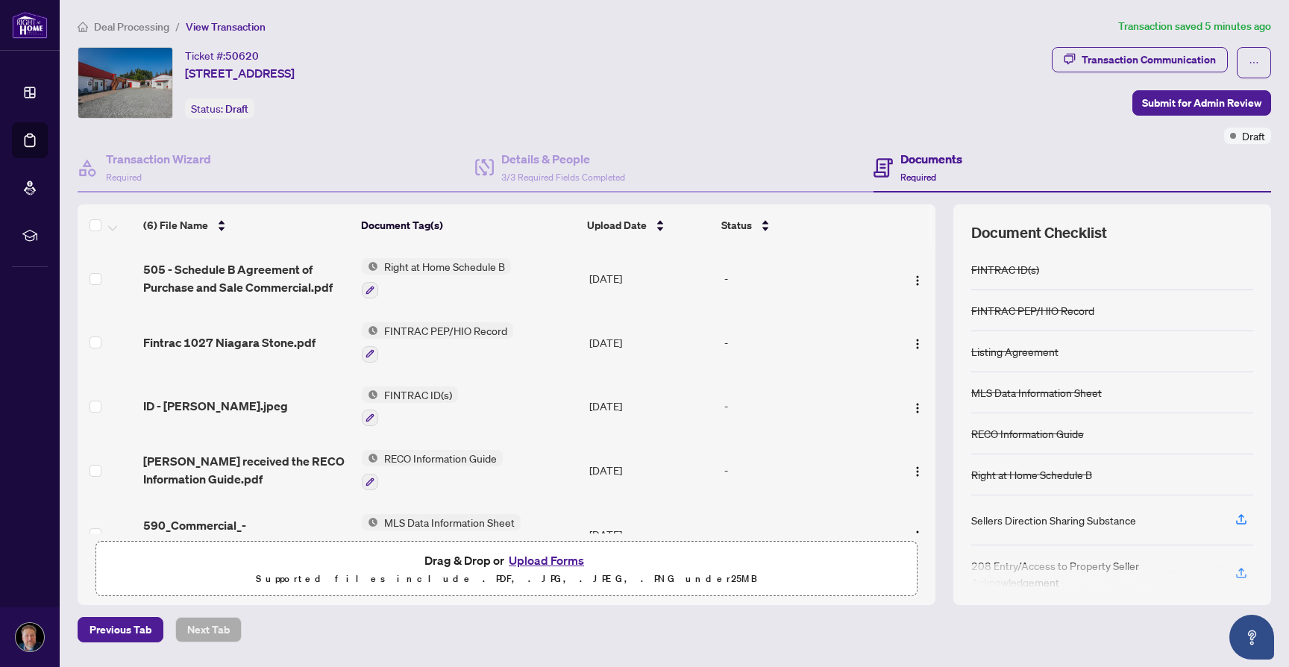
click at [151, 22] on span "Deal Processing" at bounding box center [131, 26] width 75 height 13
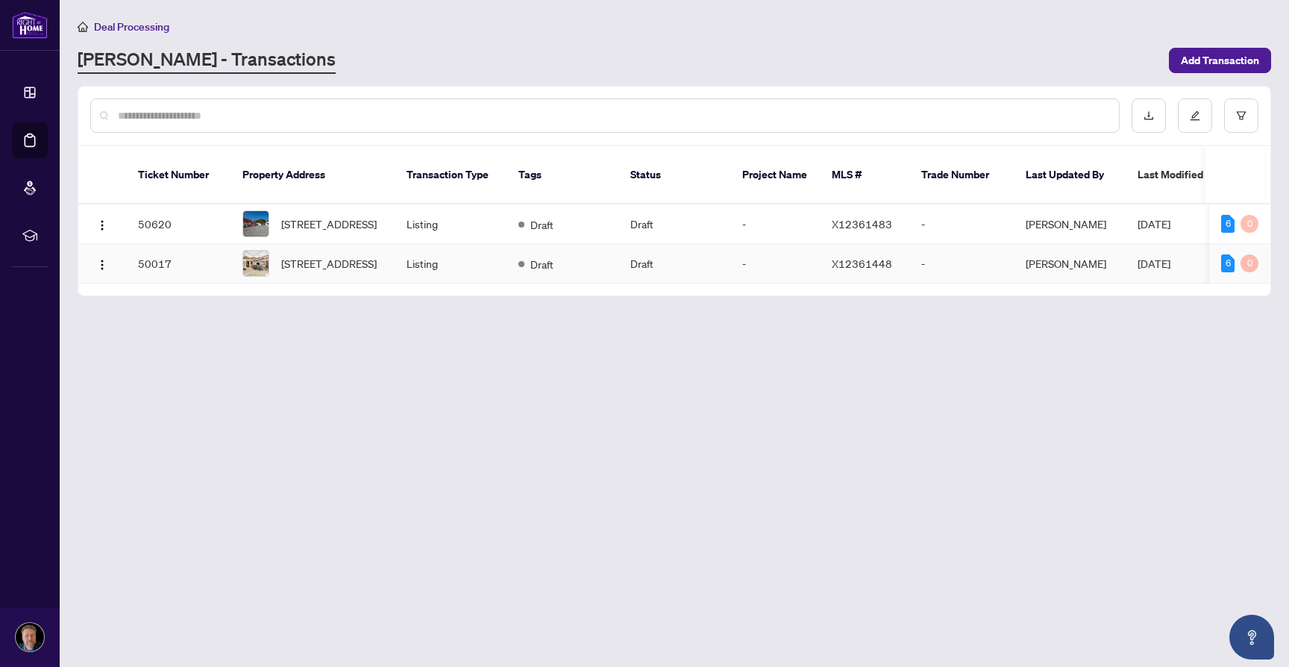
click at [154, 256] on td "50017" at bounding box center [178, 264] width 104 height 40
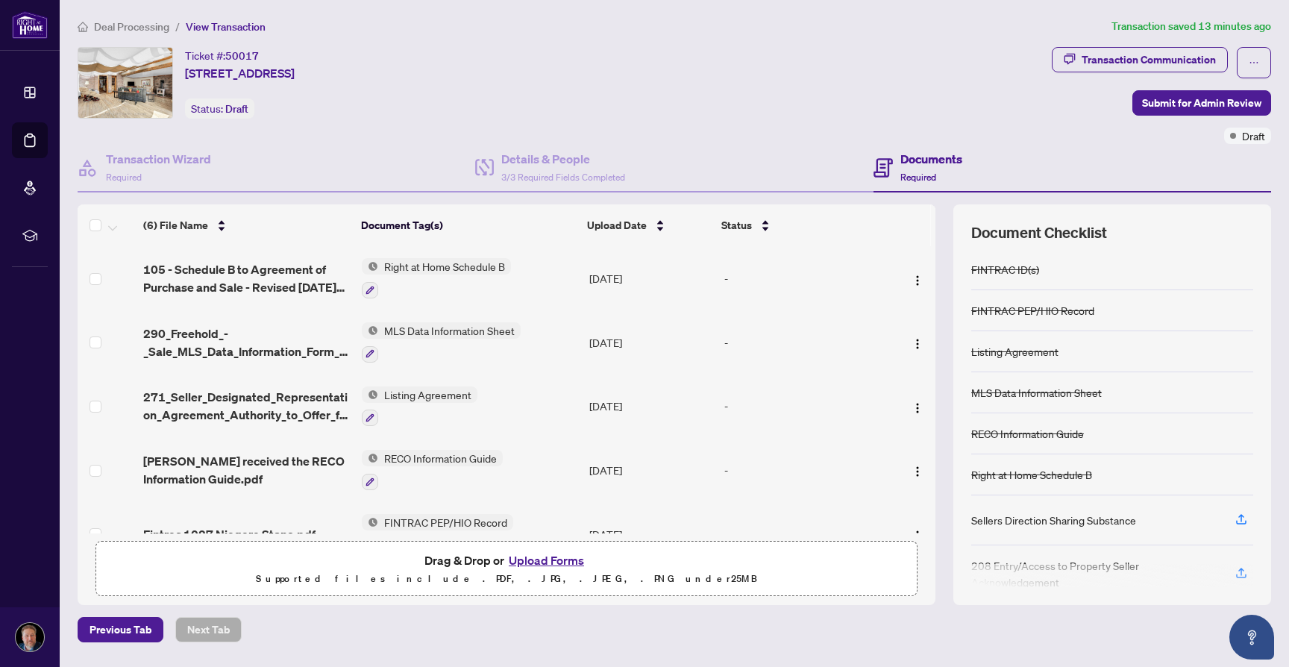
scroll to position [71, 0]
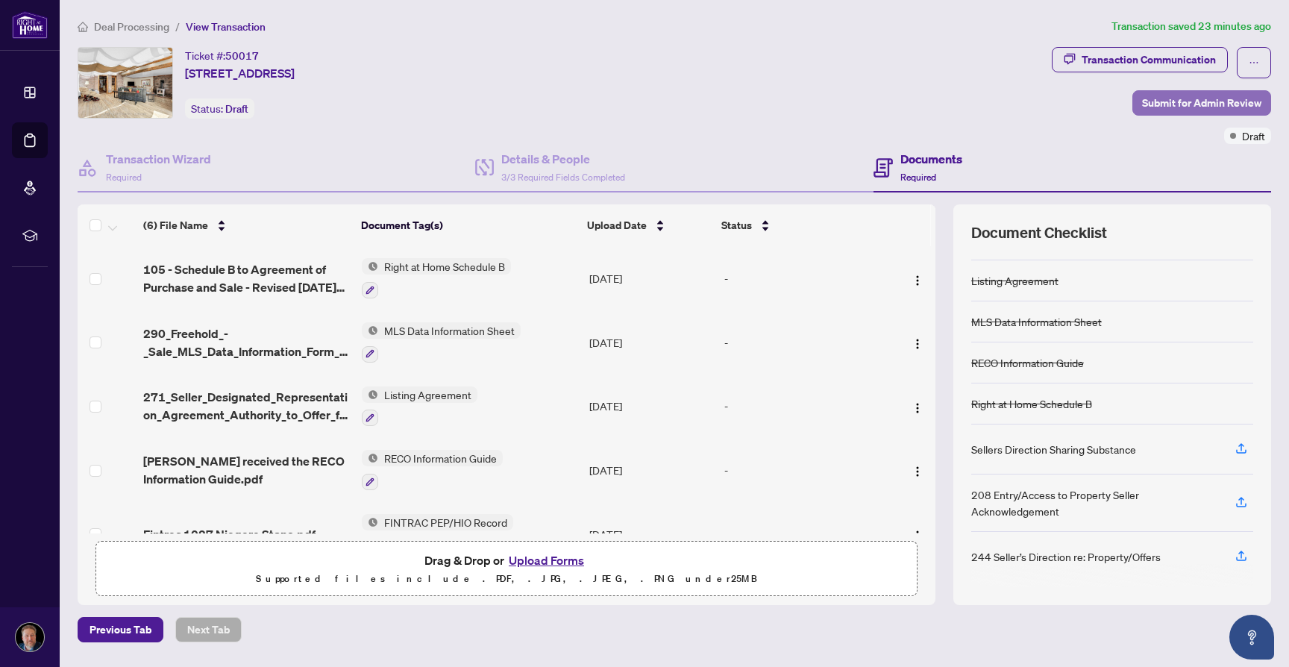
click at [1182, 106] on span "Submit for Admin Review" at bounding box center [1201, 103] width 119 height 24
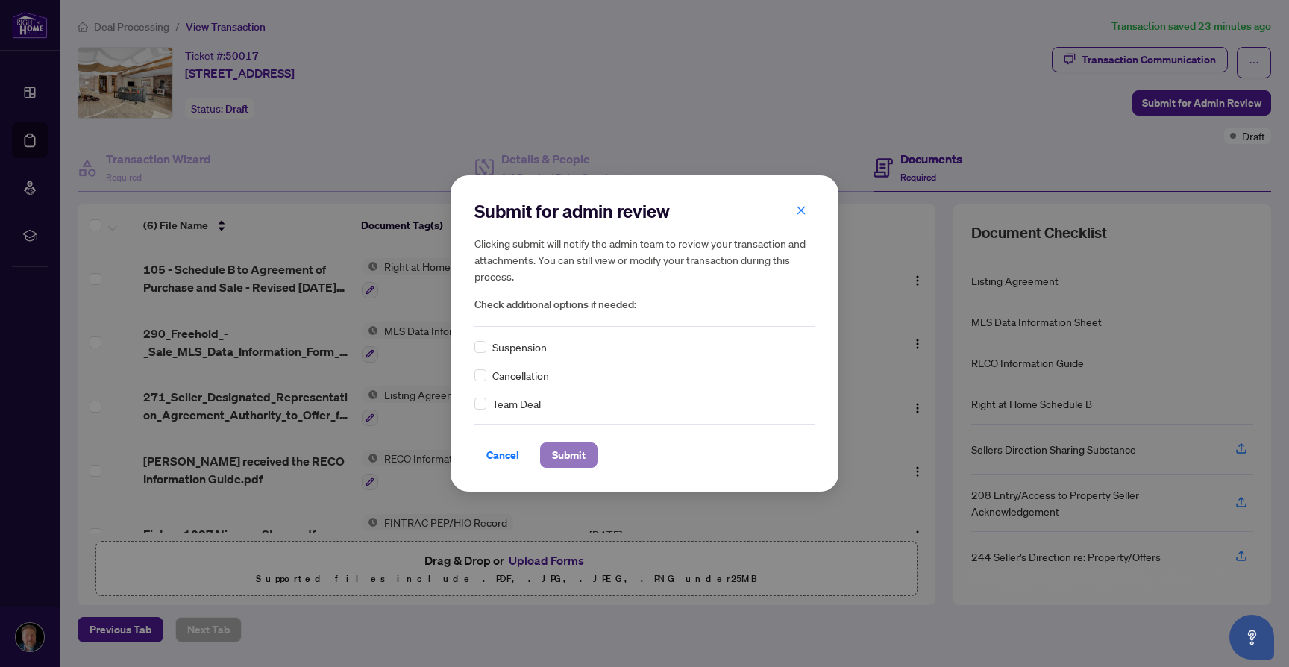
click at [581, 454] on span "Submit" at bounding box center [569, 455] width 34 height 24
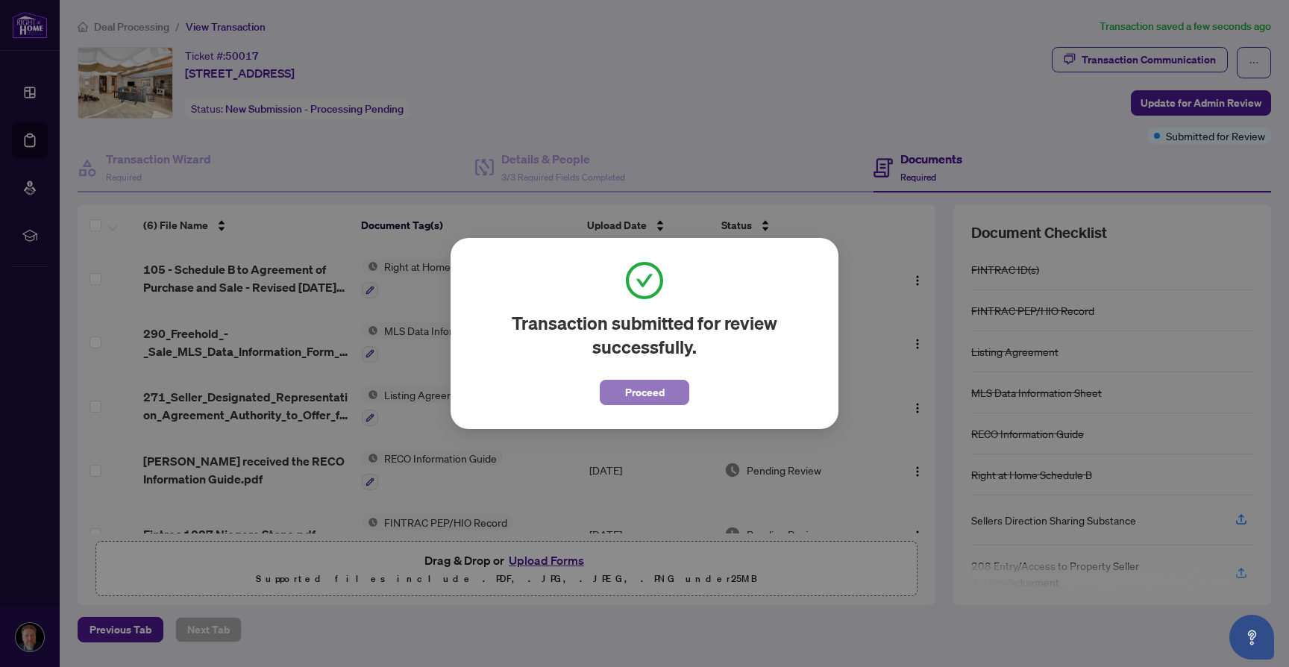
click at [645, 392] on span "Proceed" at bounding box center [645, 392] width 40 height 24
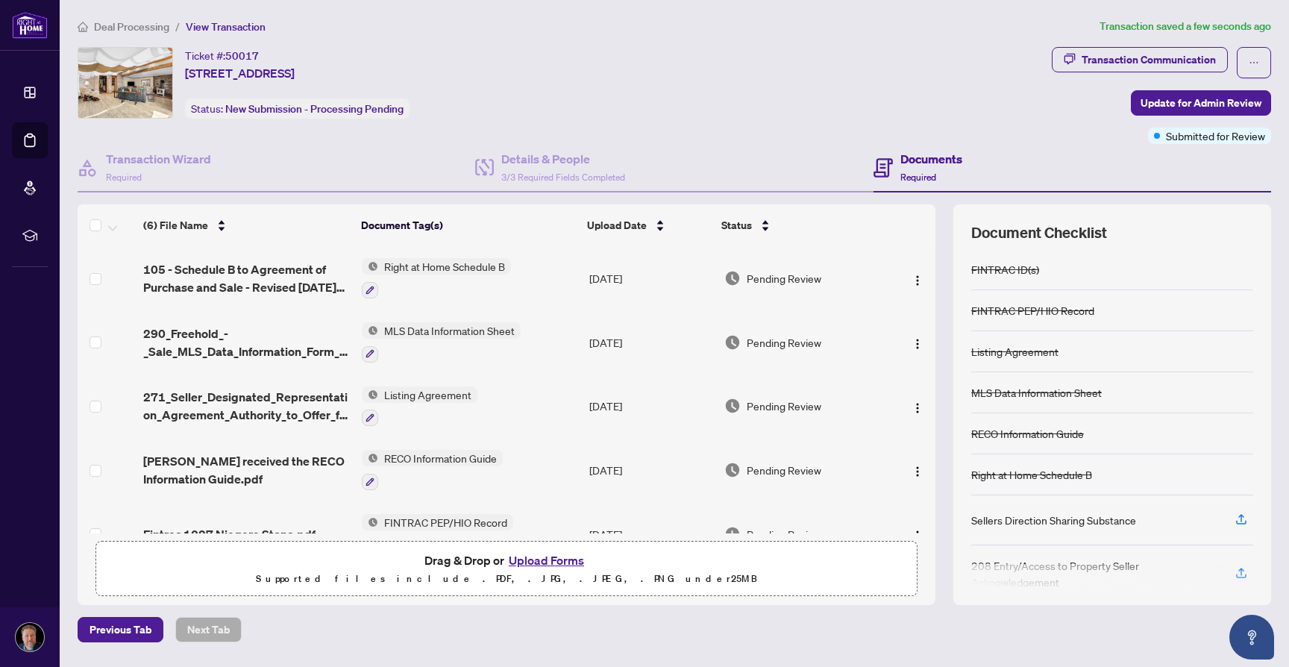
click at [142, 22] on span "Deal Processing" at bounding box center [131, 26] width 75 height 13
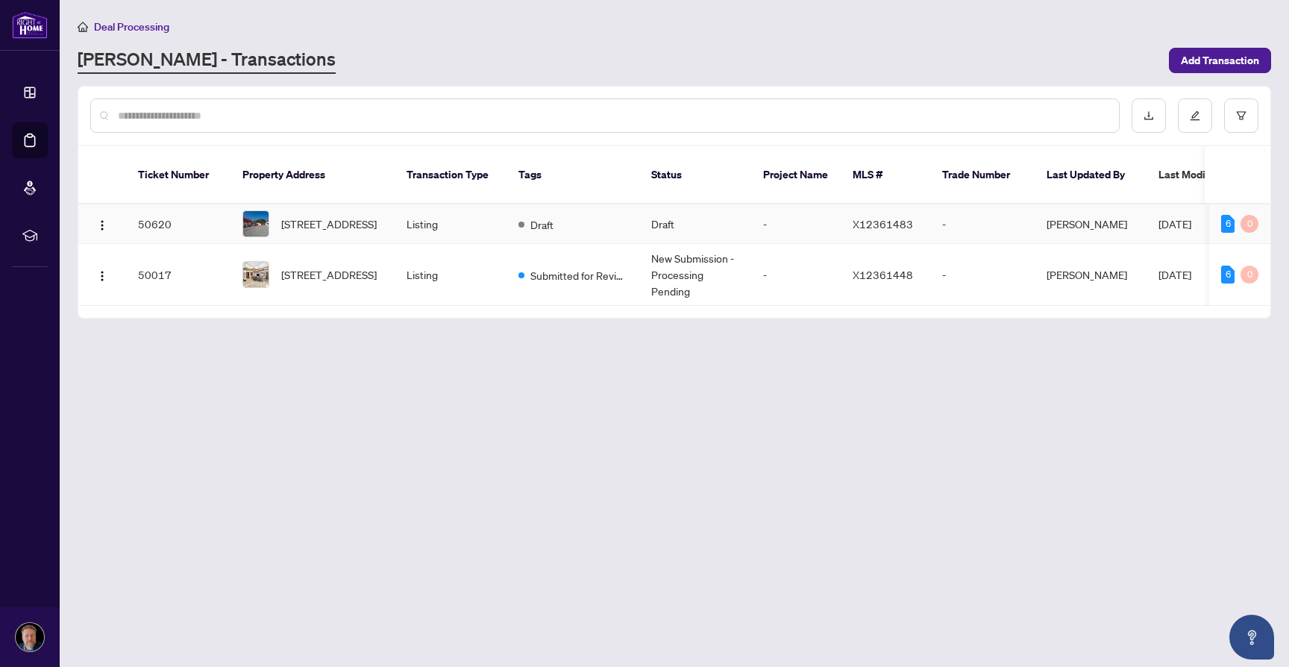
click at [435, 204] on td "Listing" at bounding box center [451, 224] width 112 height 40
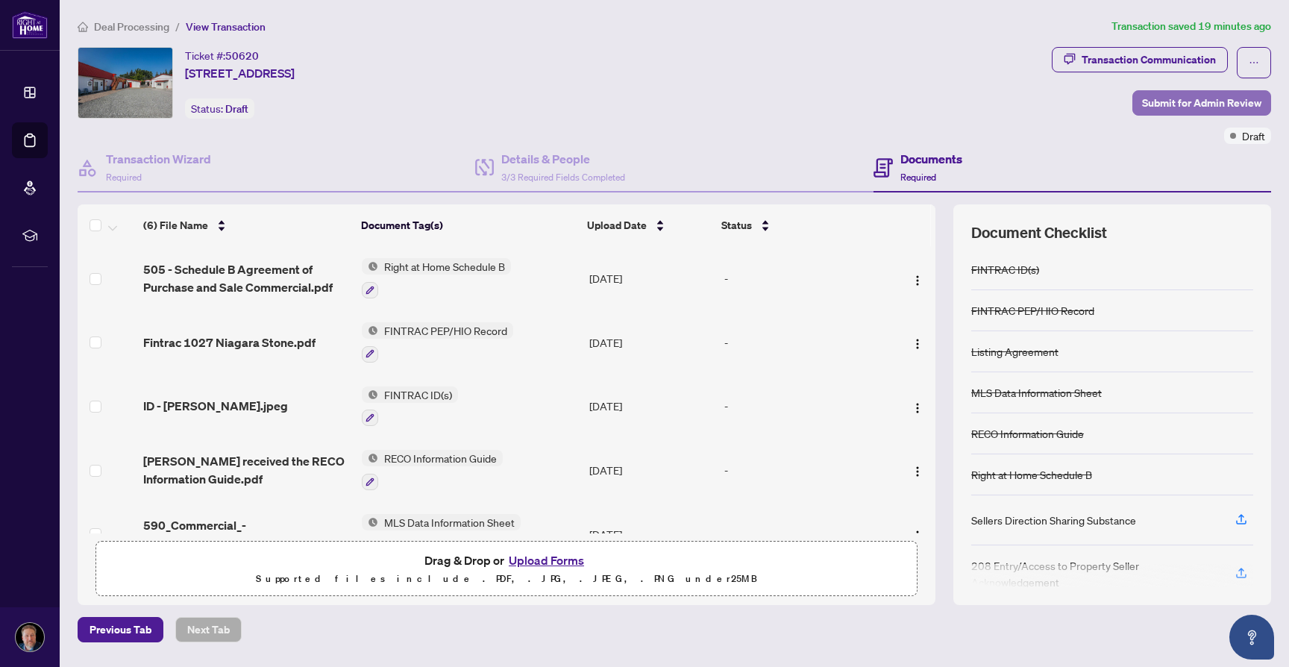
click at [1186, 104] on span "Submit for Admin Review" at bounding box center [1201, 103] width 119 height 24
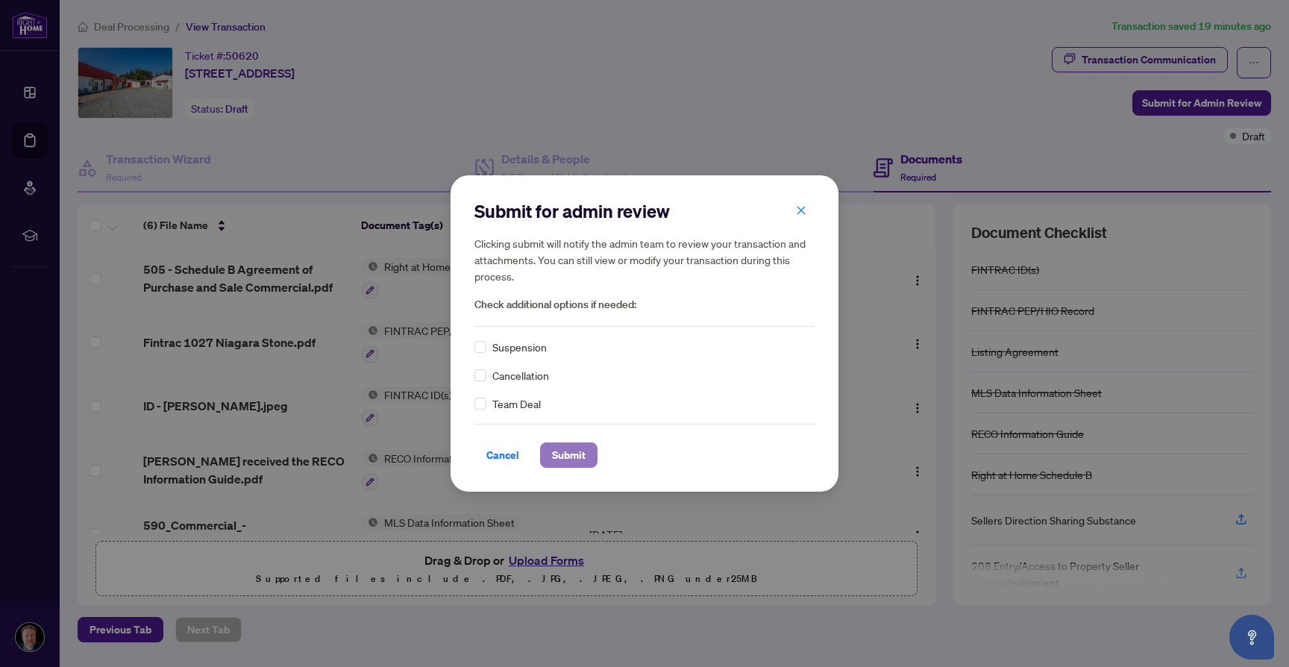
click at [571, 456] on span "Submit" at bounding box center [569, 455] width 34 height 24
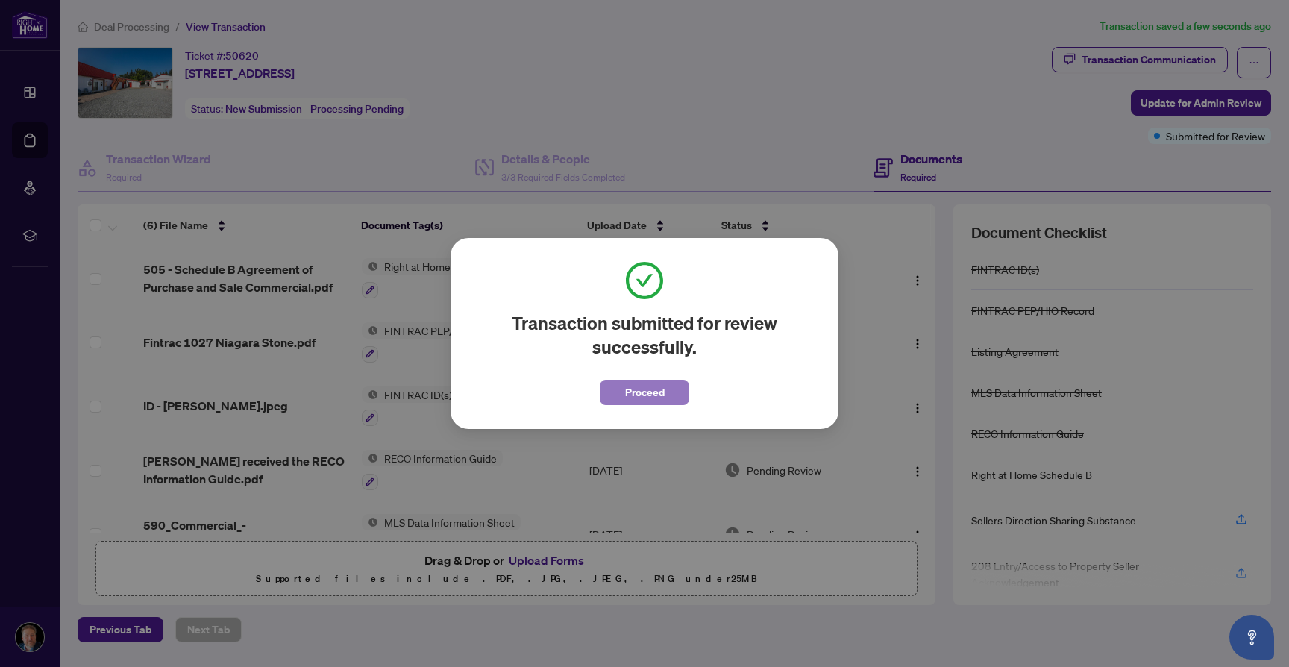
click at [673, 398] on button "Proceed" at bounding box center [645, 392] width 90 height 25
